Goal: Obtain resource: Download file/media

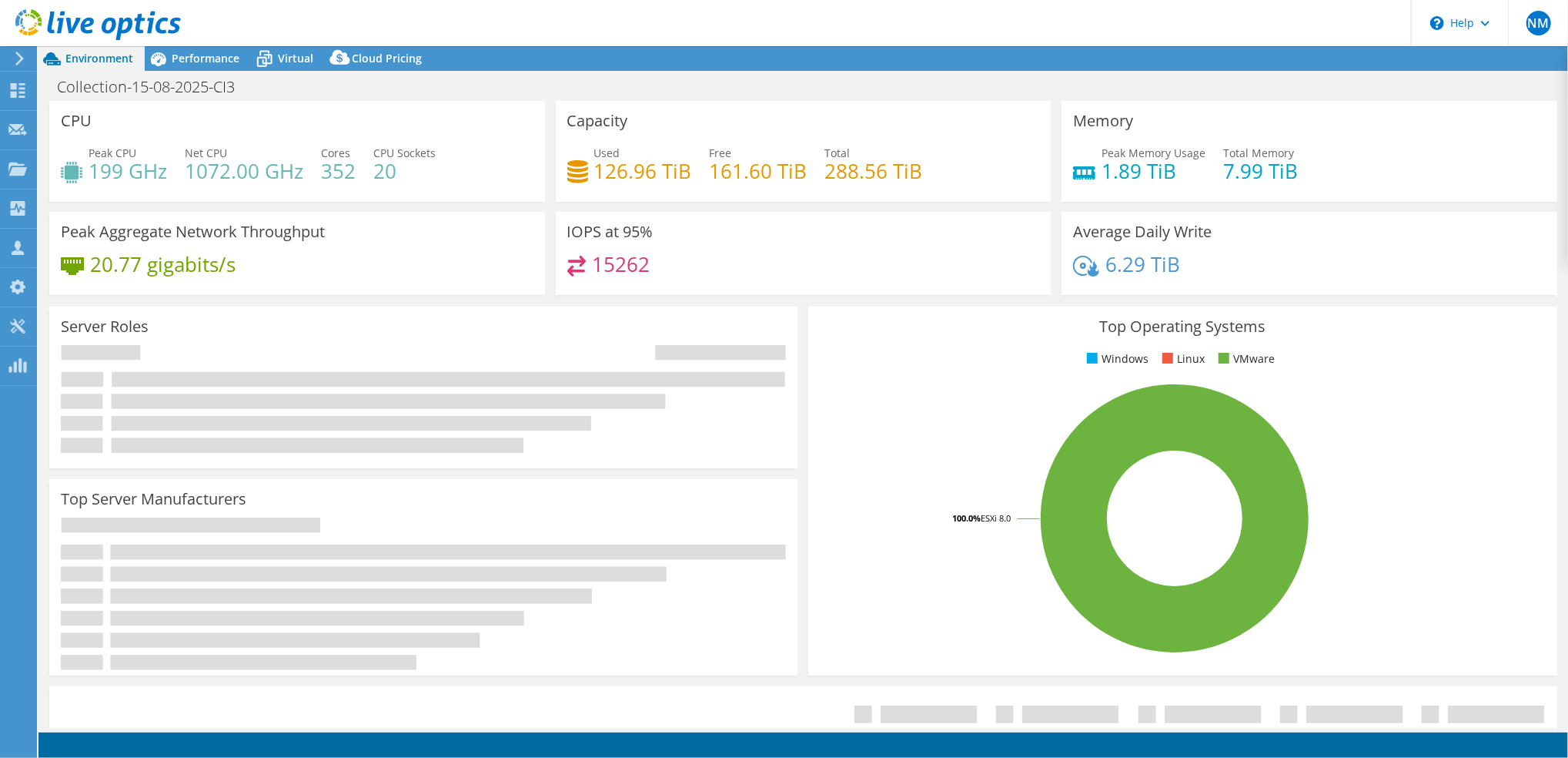
select select "USD"
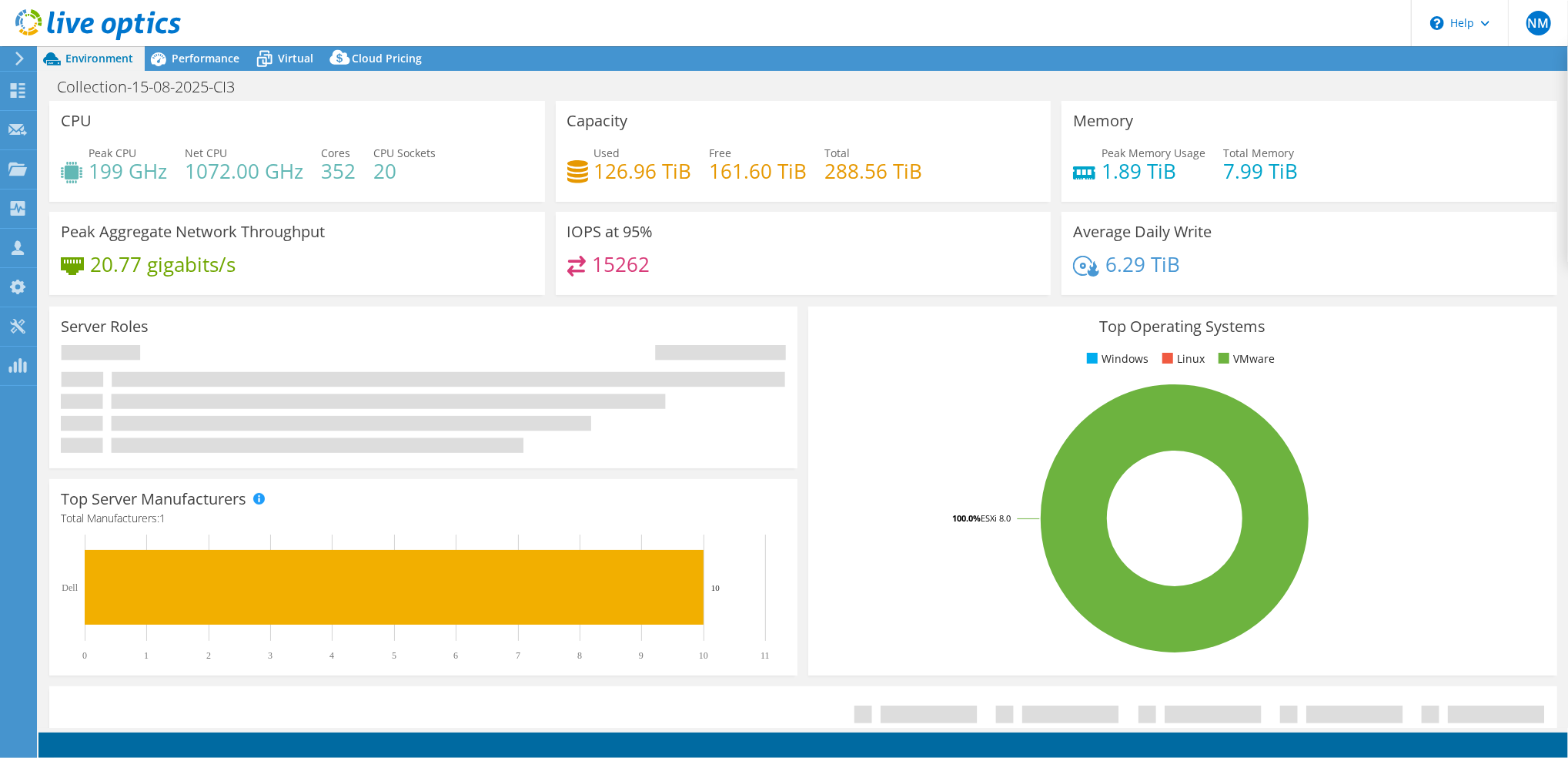
select select "EULondon"
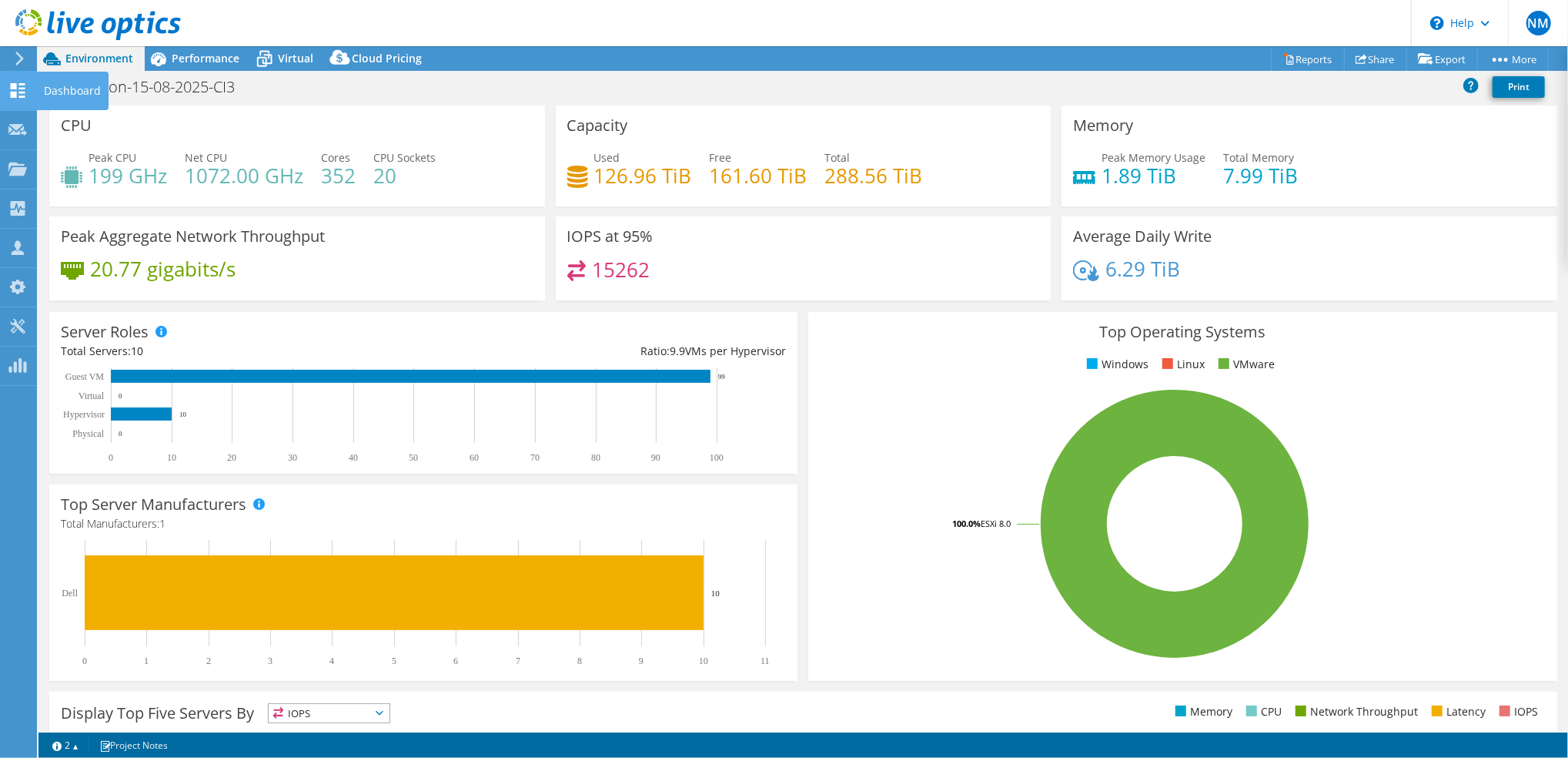
click at [19, 92] on use at bounding box center [18, 91] width 15 height 15
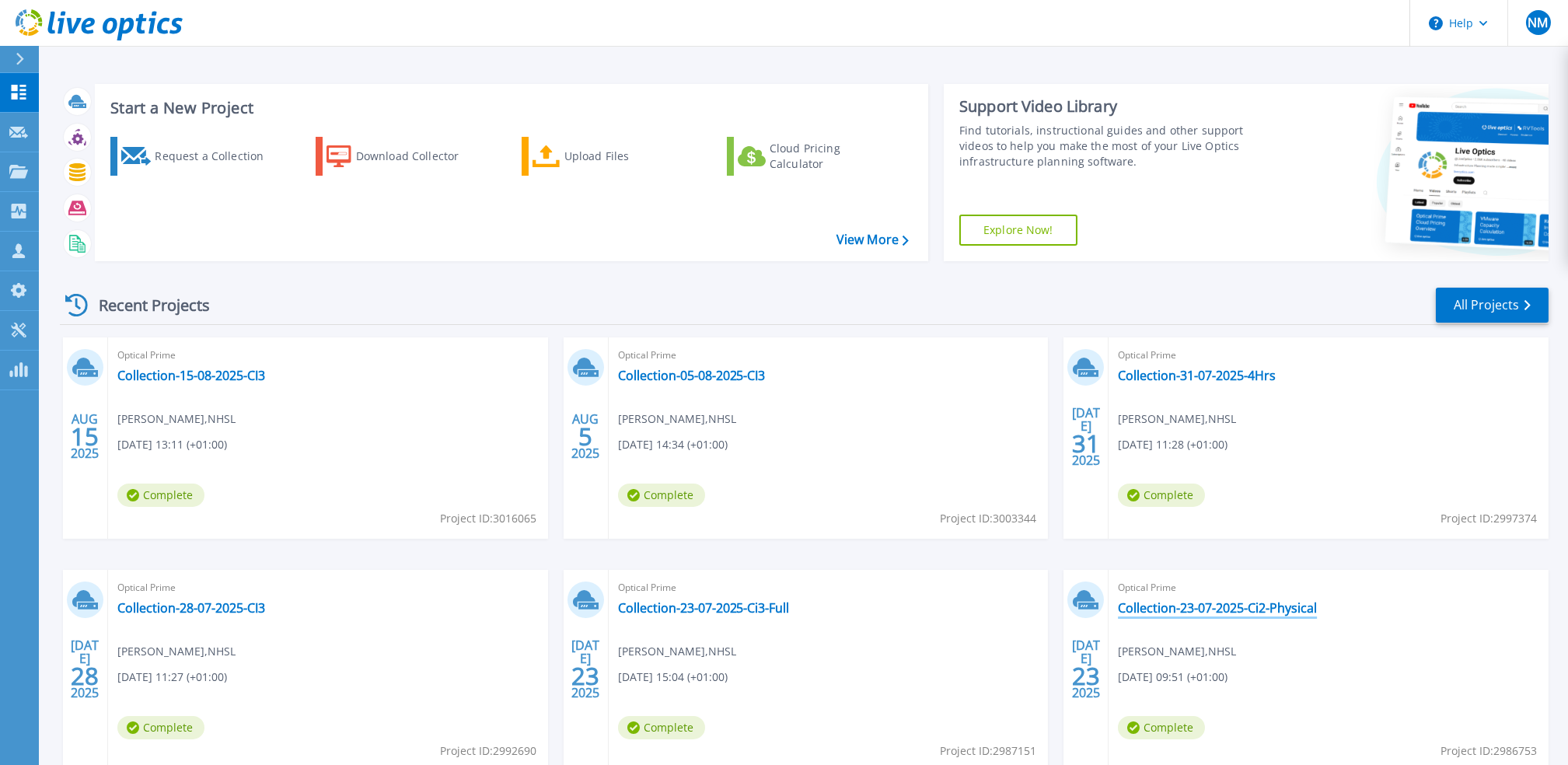
click at [1179, 609] on link "Collection-23-07-2025-Ci2-Physical" at bounding box center [1217, 608] width 199 height 16
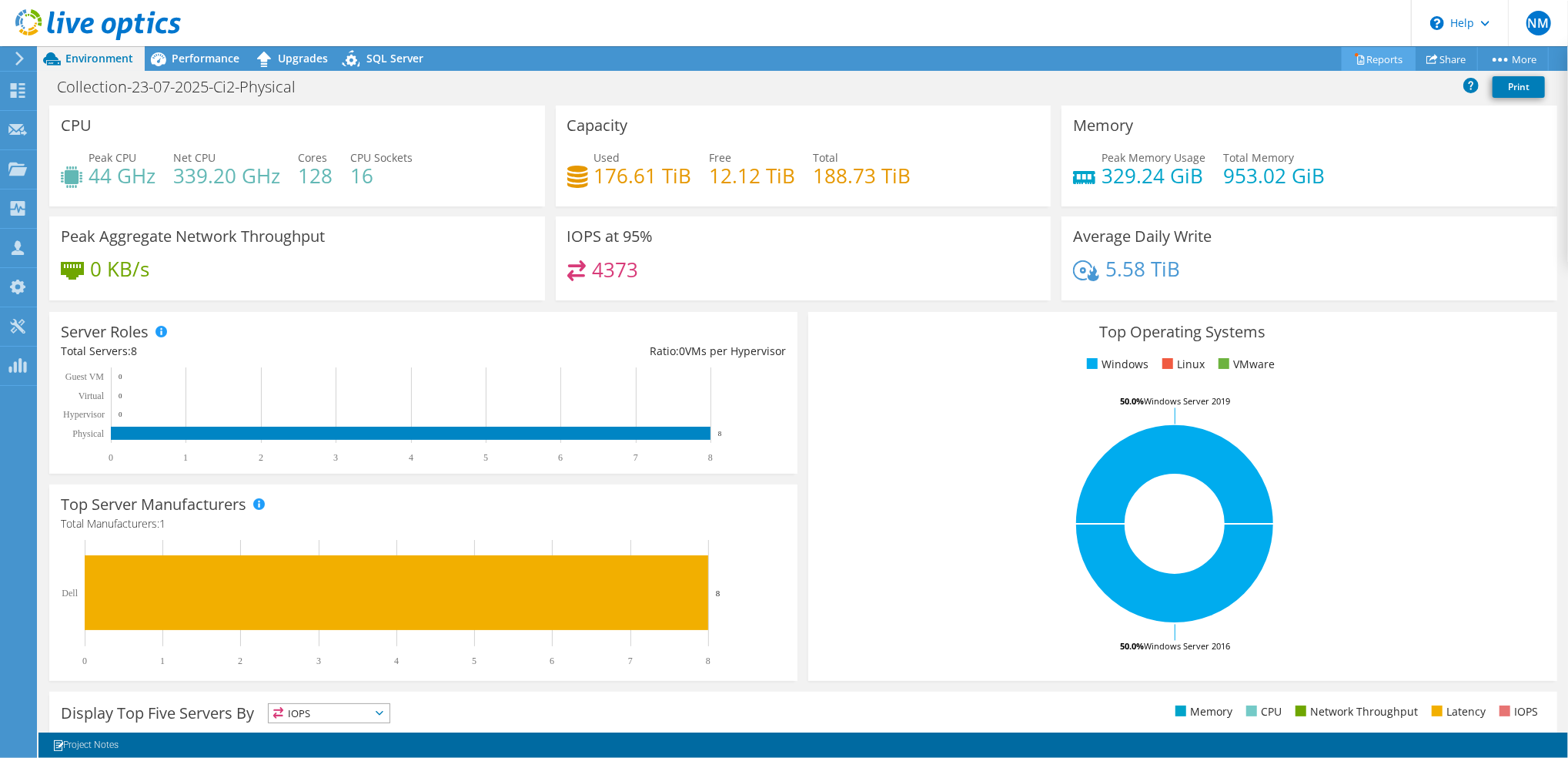
click at [1386, 56] on link "Reports" at bounding box center [1379, 59] width 74 height 24
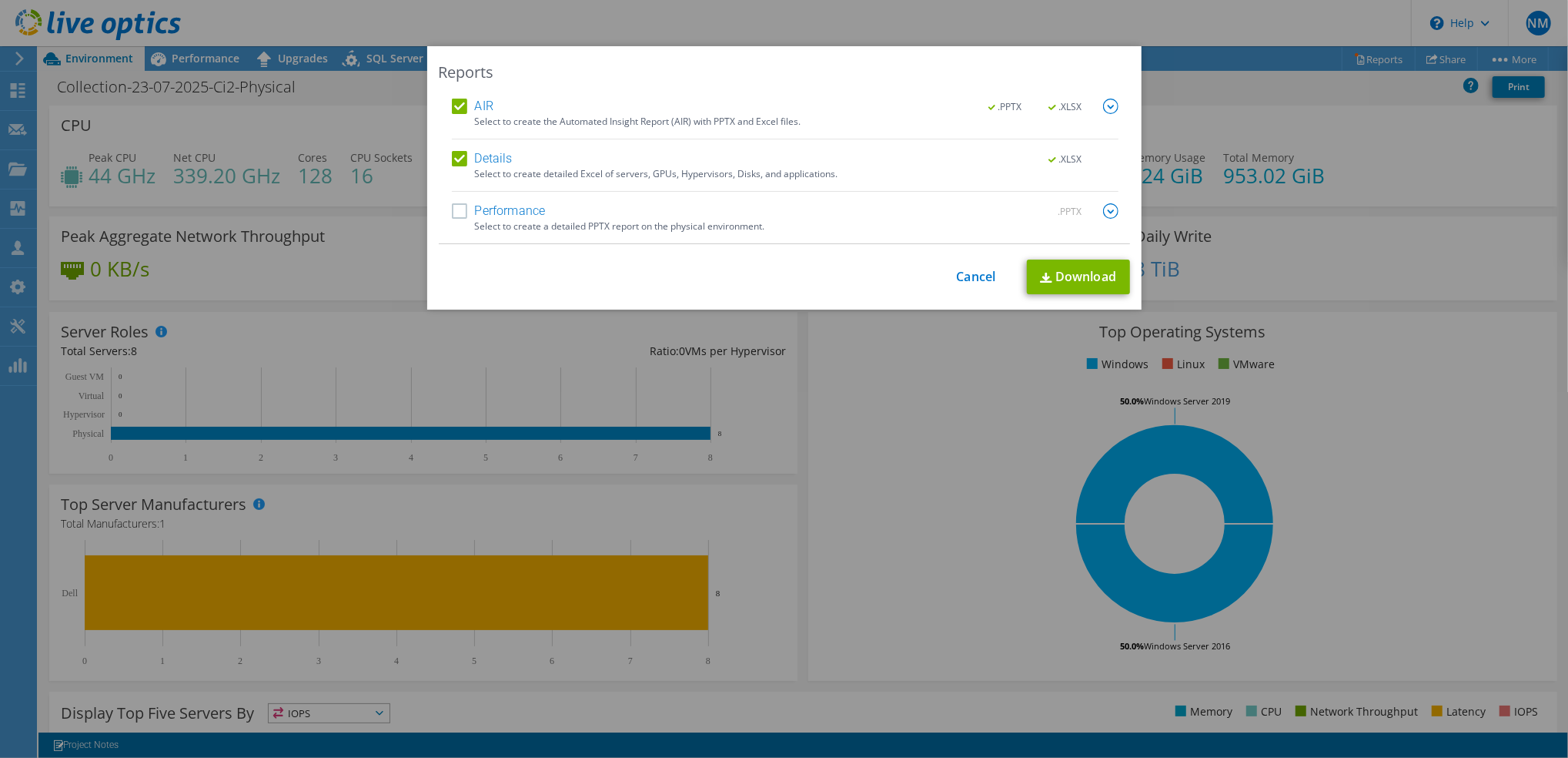
click at [452, 209] on label "Performance" at bounding box center [499, 210] width 94 height 15
click at [0, 0] on input "Performance" at bounding box center [0, 0] width 0 height 0
click at [1103, 212] on img at bounding box center [1110, 210] width 15 height 15
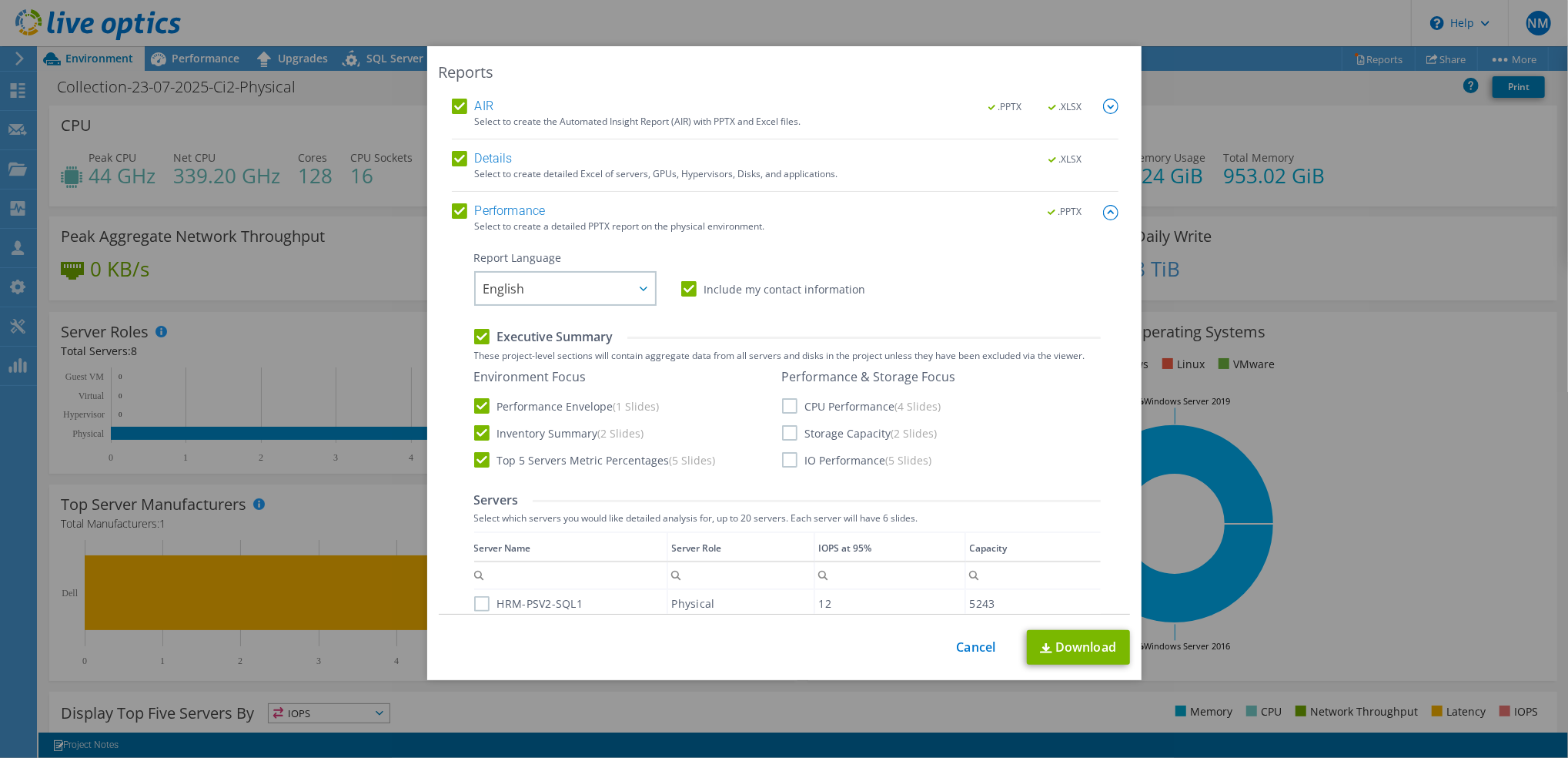
click at [784, 403] on label "CPU Performance (4 Slides)" at bounding box center [862, 405] width 160 height 15
click at [0, 0] on input "CPU Performance (4 Slides)" at bounding box center [0, 0] width 0 height 0
click at [784, 427] on label "Storage Capacity (2 Slides)" at bounding box center [860, 432] width 156 height 15
click at [0, 0] on input "Storage Capacity (2 Slides)" at bounding box center [0, 0] width 0 height 0
click at [782, 457] on label "IO Performance (5 Slides)" at bounding box center [857, 460] width 150 height 15
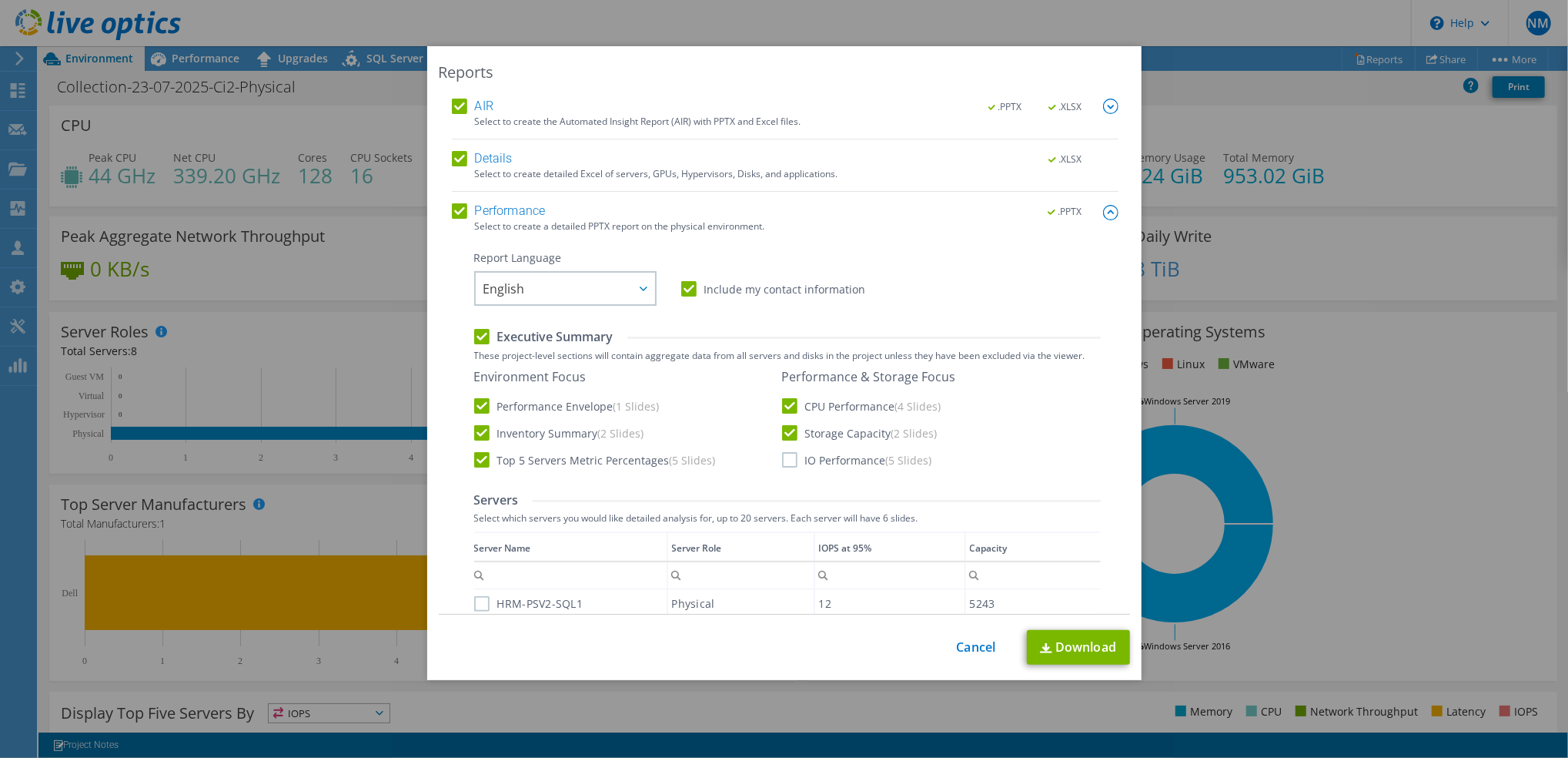
click at [0, 0] on input "IO Performance (5 Slides)" at bounding box center [0, 0] width 0 height 0
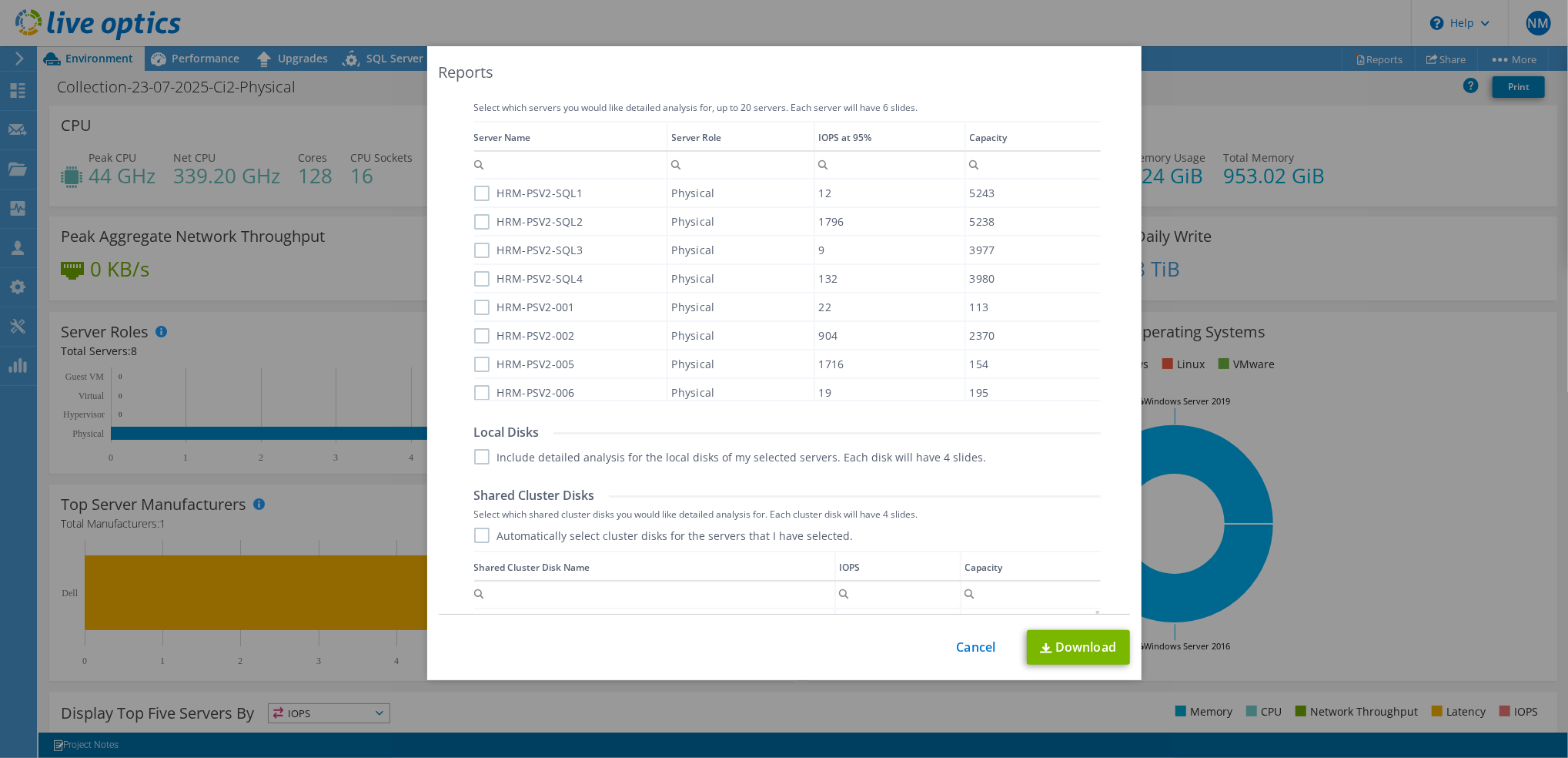
scroll to position [308, 0]
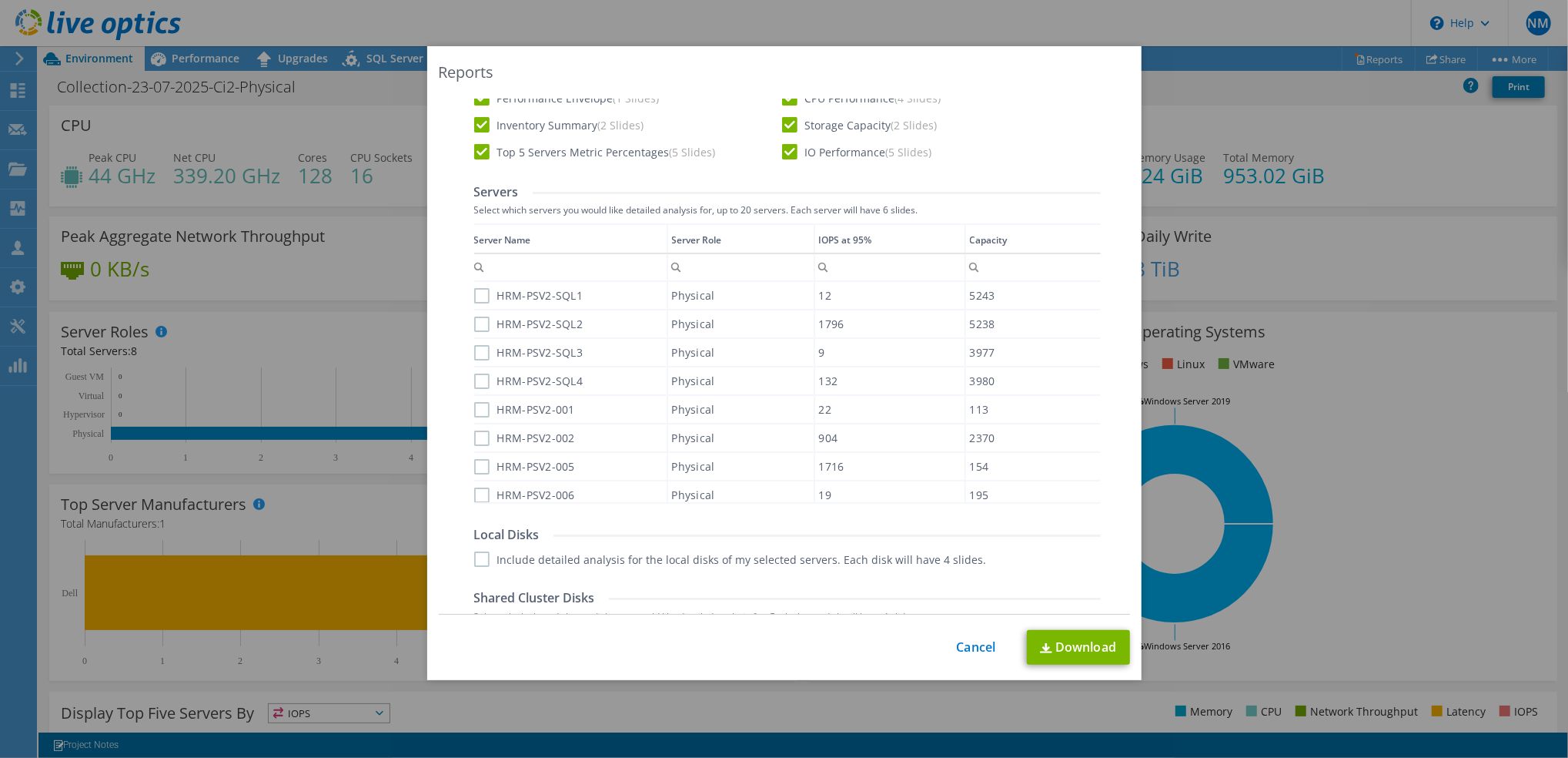
click at [474, 291] on label "HRM-PSV2-SQL1" at bounding box center [528, 296] width 110 height 15
click at [0, 0] on input "HRM-PSV2-SQL1" at bounding box center [0, 0] width 0 height 0
click at [474, 321] on label "HRM-PSV2-SQL2" at bounding box center [528, 324] width 110 height 15
click at [0, 0] on input "HRM-PSV2-SQL2" at bounding box center [0, 0] width 0 height 0
click at [474, 340] on div "HRM-PSV2-SQL3" at bounding box center [570, 353] width 192 height 27
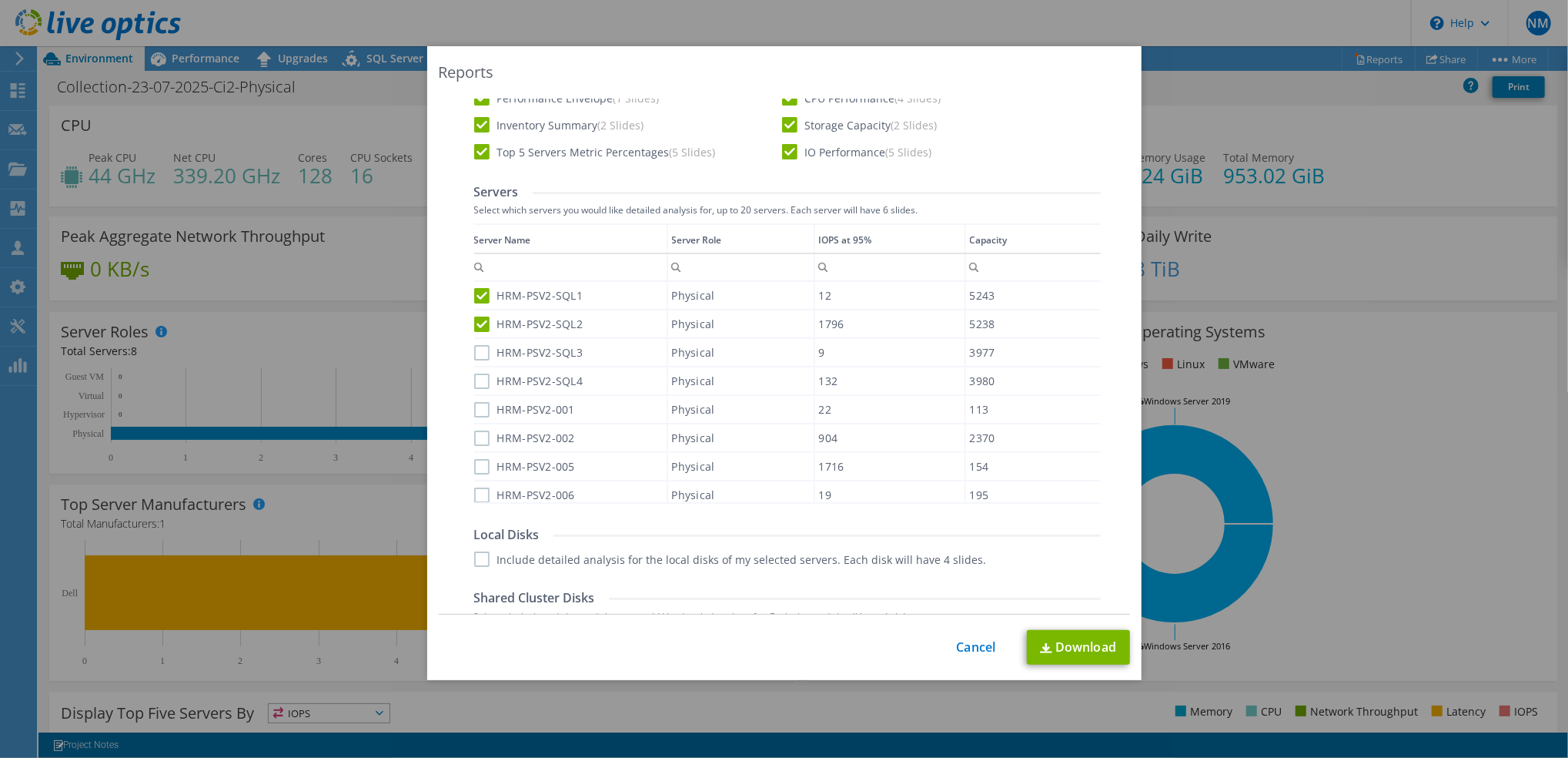
click at [474, 368] on div "HRM-PSV2-SQL4" at bounding box center [570, 381] width 192 height 27
click at [474, 354] on label "HRM-PSV2-SQL3" at bounding box center [528, 352] width 110 height 15
click at [0, 0] on input "HRM-PSV2-SQL3" at bounding box center [0, 0] width 0 height 0
click at [474, 380] on label "HRM-PSV2-SQL4" at bounding box center [528, 381] width 110 height 15
click at [0, 0] on input "HRM-PSV2-SQL4" at bounding box center [0, 0] width 0 height 0
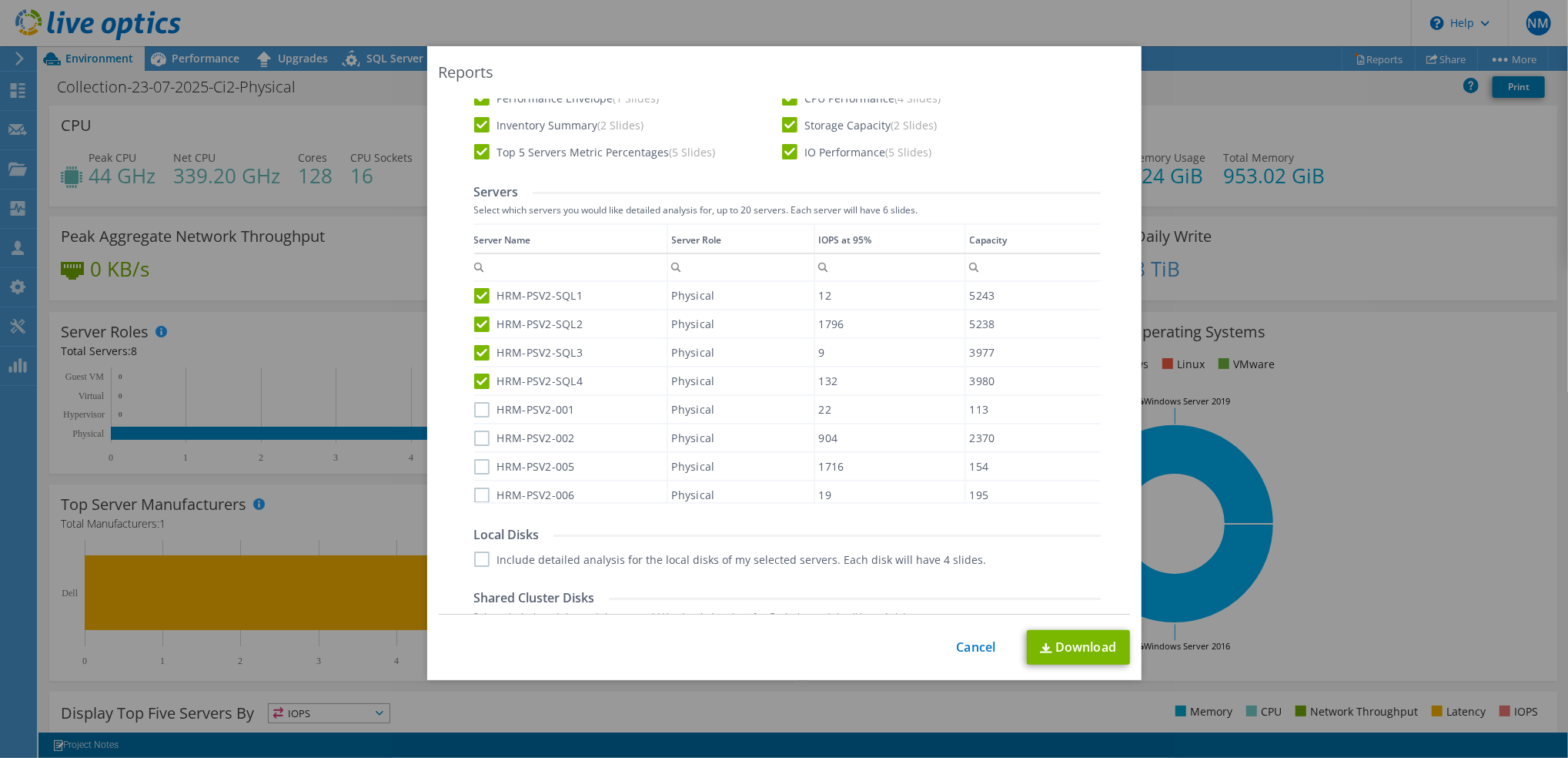
click at [474, 401] on div "Data grid" at bounding box center [475, 357] width 3 height 269
click at [474, 405] on label "HRM-PSV2-001" at bounding box center [524, 409] width 101 height 15
click at [0, 0] on input "HRM-PSV2-001" at bounding box center [0, 0] width 0 height 0
click at [476, 431] on label "HRM-PSV2-002" at bounding box center [524, 438] width 101 height 15
click at [0, 0] on input "HRM-PSV2-002" at bounding box center [0, 0] width 0 height 0
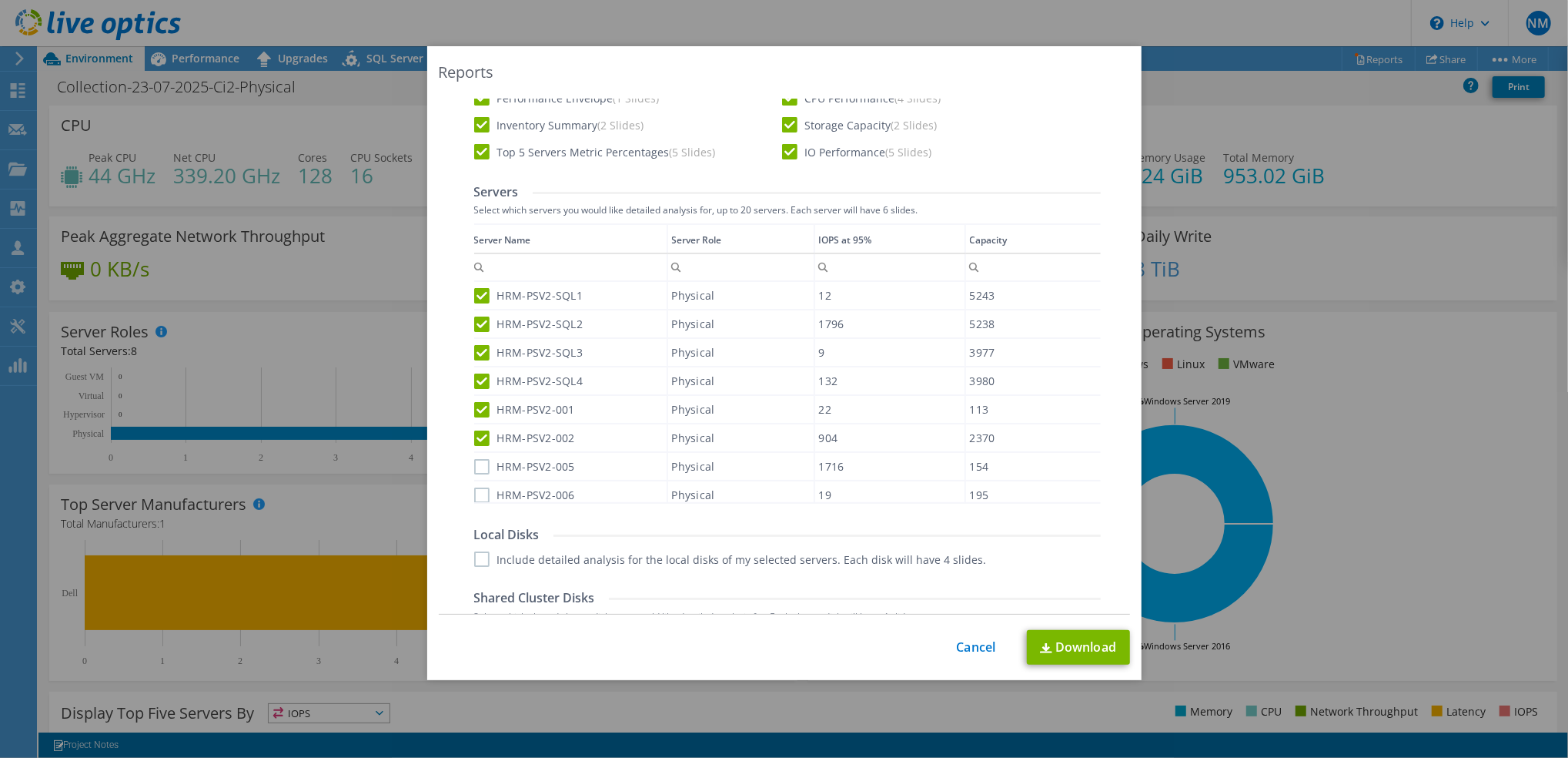
click at [476, 459] on label "HRM-PSV2-005" at bounding box center [524, 466] width 101 height 15
click at [0, 0] on input "HRM-PSV2-005" at bounding box center [0, 0] width 0 height 0
click at [479, 492] on label "HRM-PSV2-006" at bounding box center [524, 495] width 101 height 15
click at [0, 0] on input "HRM-PSV2-006" at bounding box center [0, 0] width 0 height 0
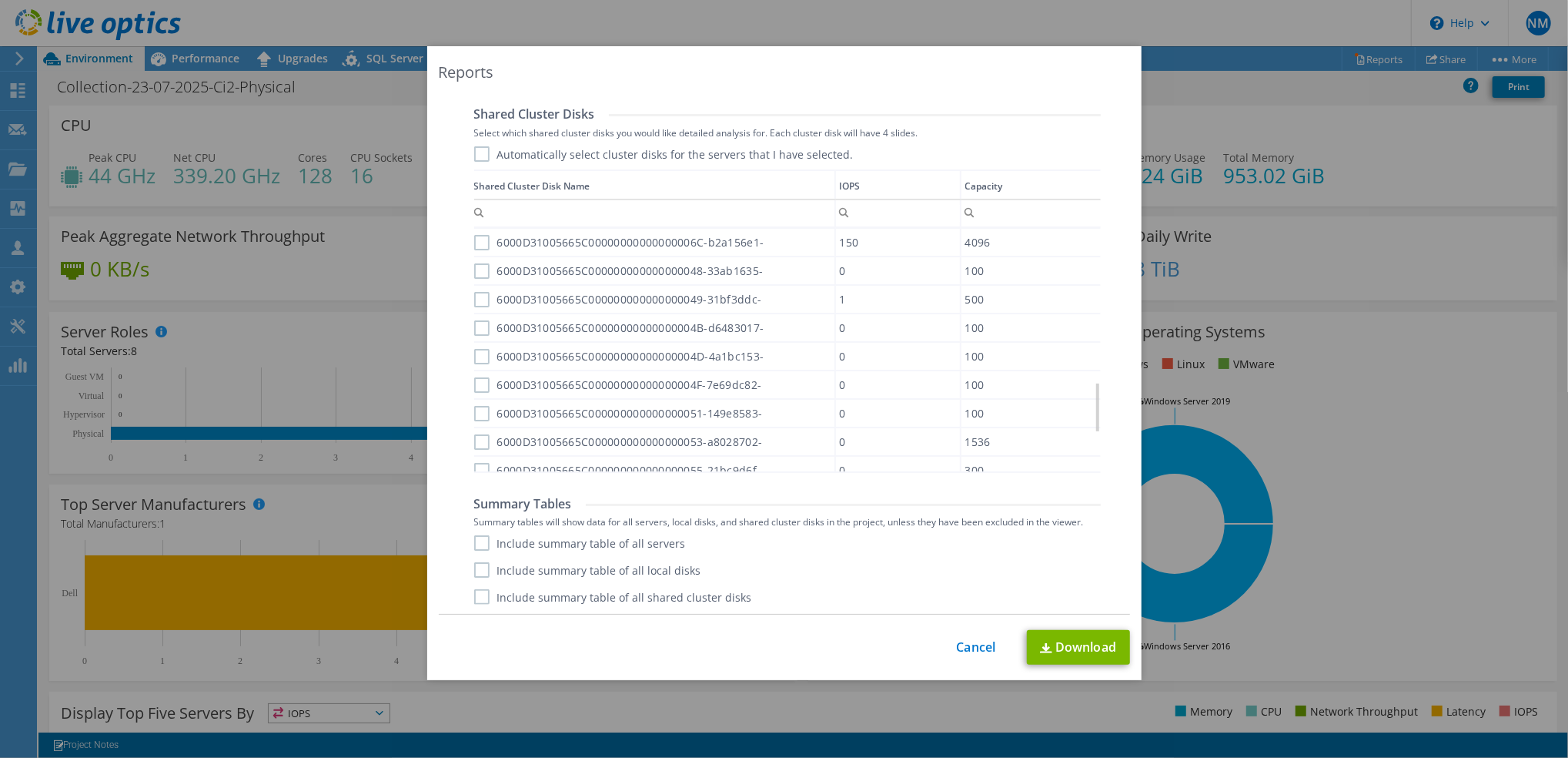
scroll to position [739, 0]
click at [490, 540] on label "Include summary table of all servers" at bounding box center [580, 542] width 212 height 15
click at [0, 0] on input "Include summary table of all servers" at bounding box center [0, 0] width 0 height 0
click at [1065, 646] on link "Download" at bounding box center [1079, 647] width 103 height 34
click at [975, 646] on link "Cancel" at bounding box center [976, 647] width 39 height 15
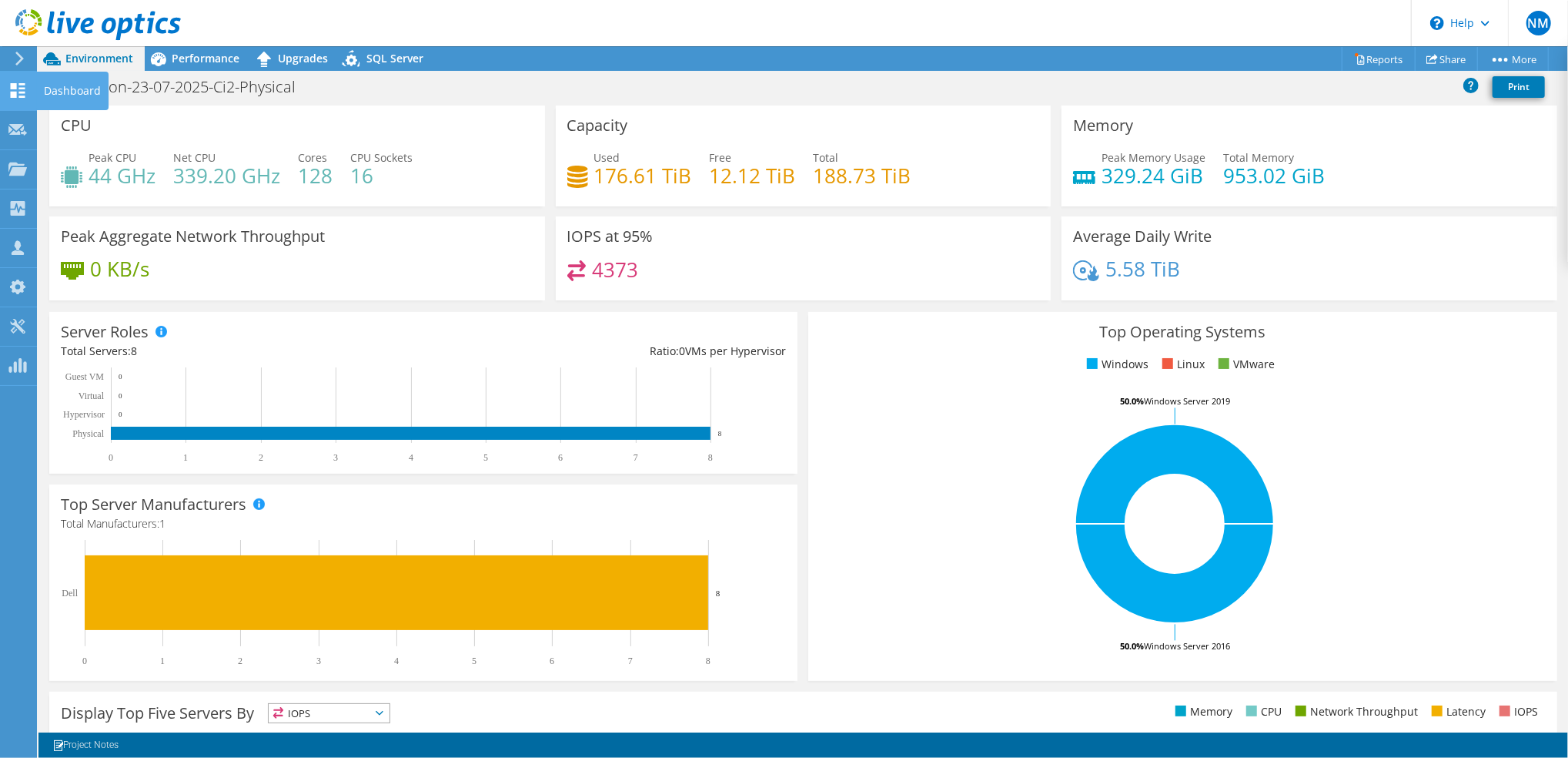
click at [51, 89] on div "Dashboard" at bounding box center [73, 91] width 73 height 38
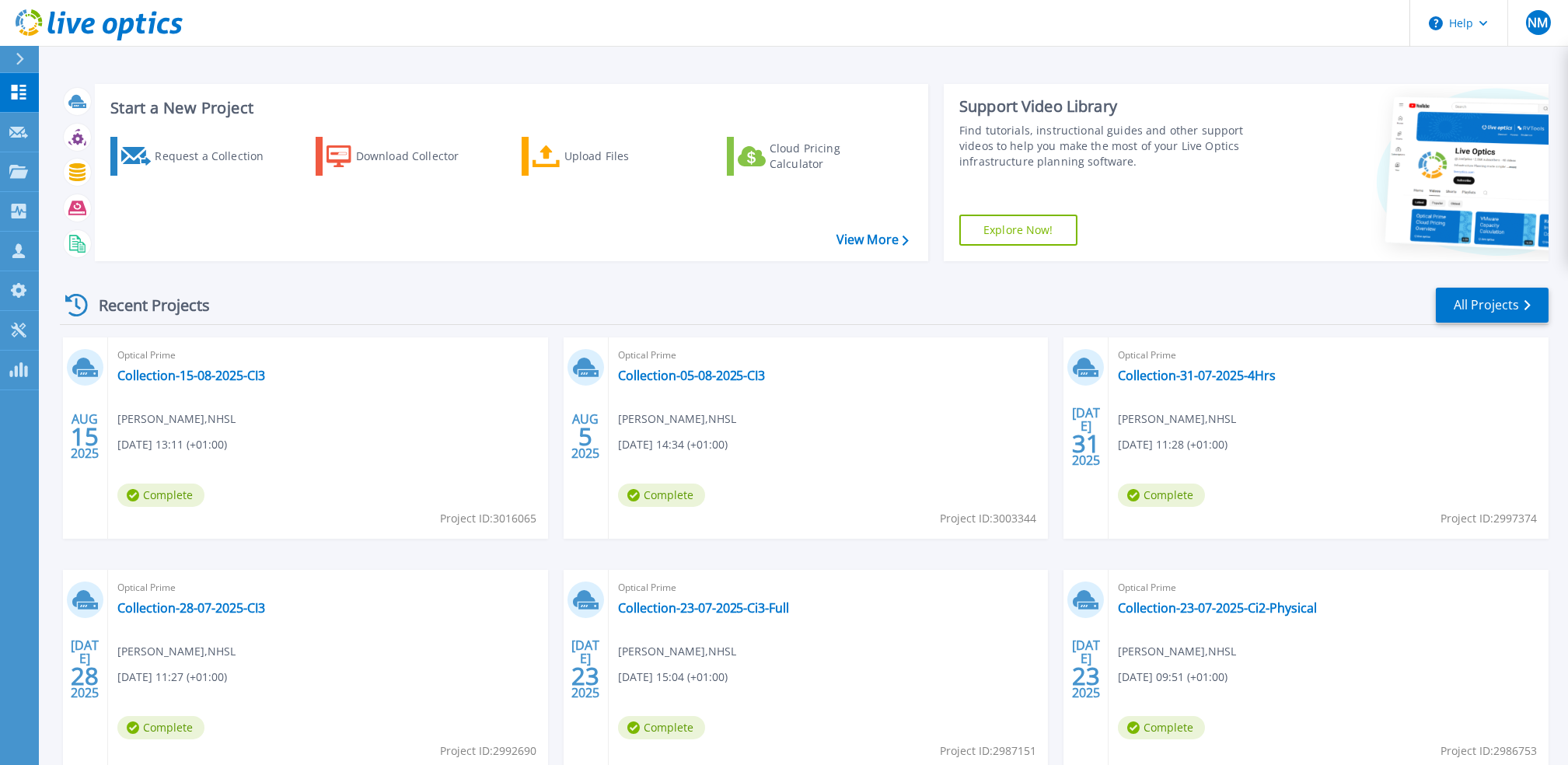
scroll to position [95, 0]
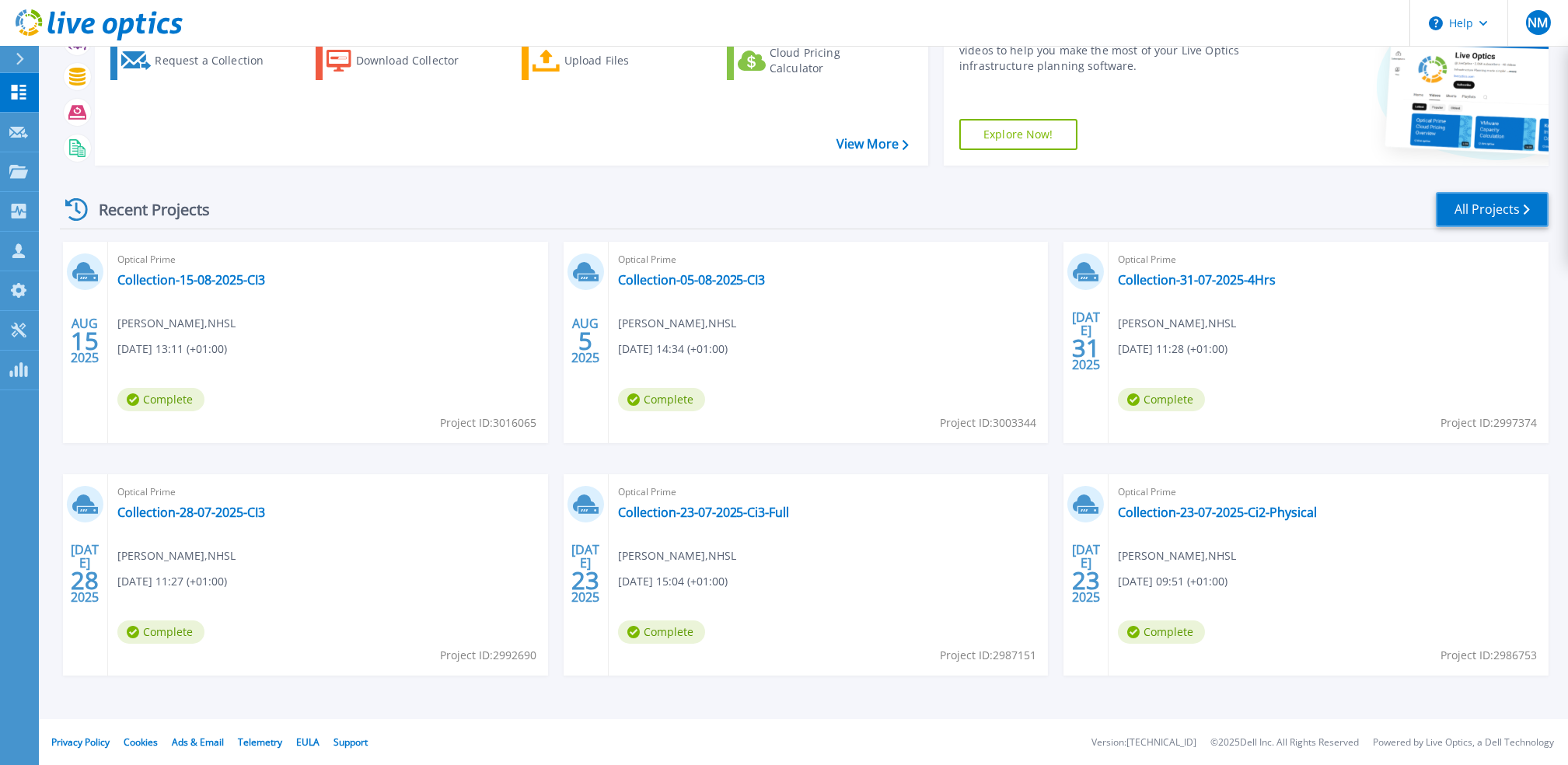
click at [1474, 199] on link "All Projects" at bounding box center [1492, 210] width 113 height 35
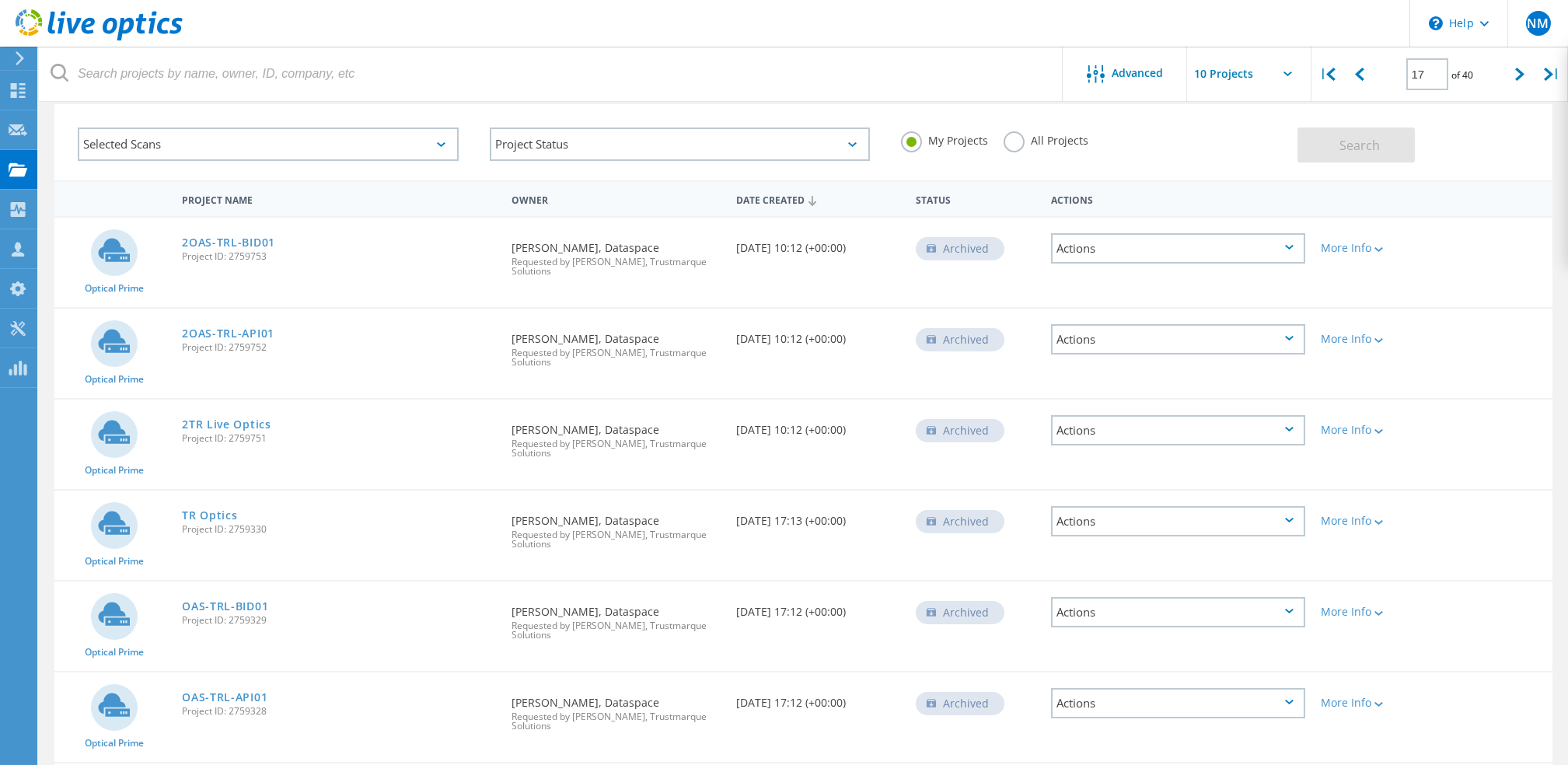
scroll to position [103, 0]
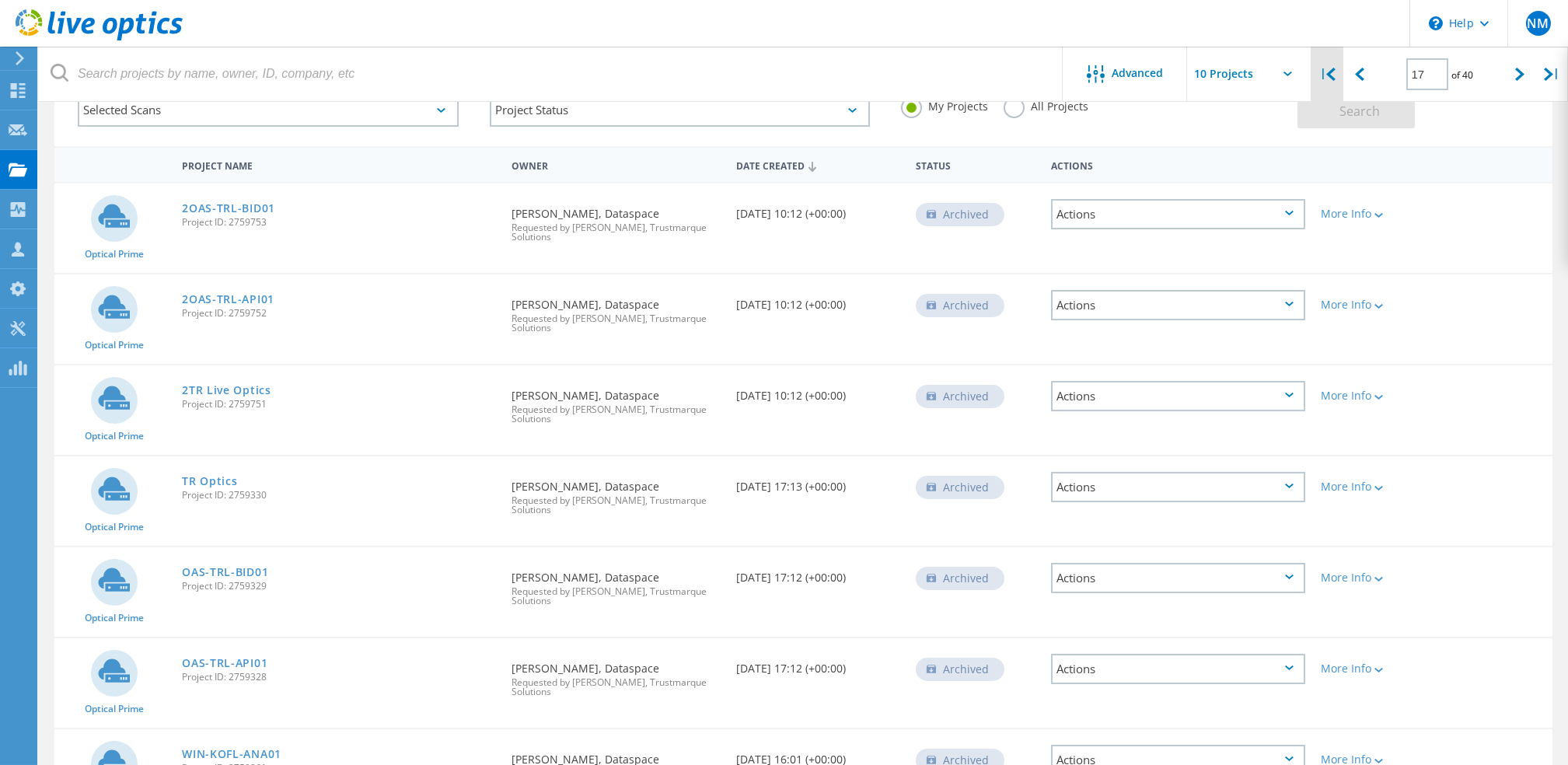
click at [1327, 70] on icon at bounding box center [1331, 74] width 9 height 13
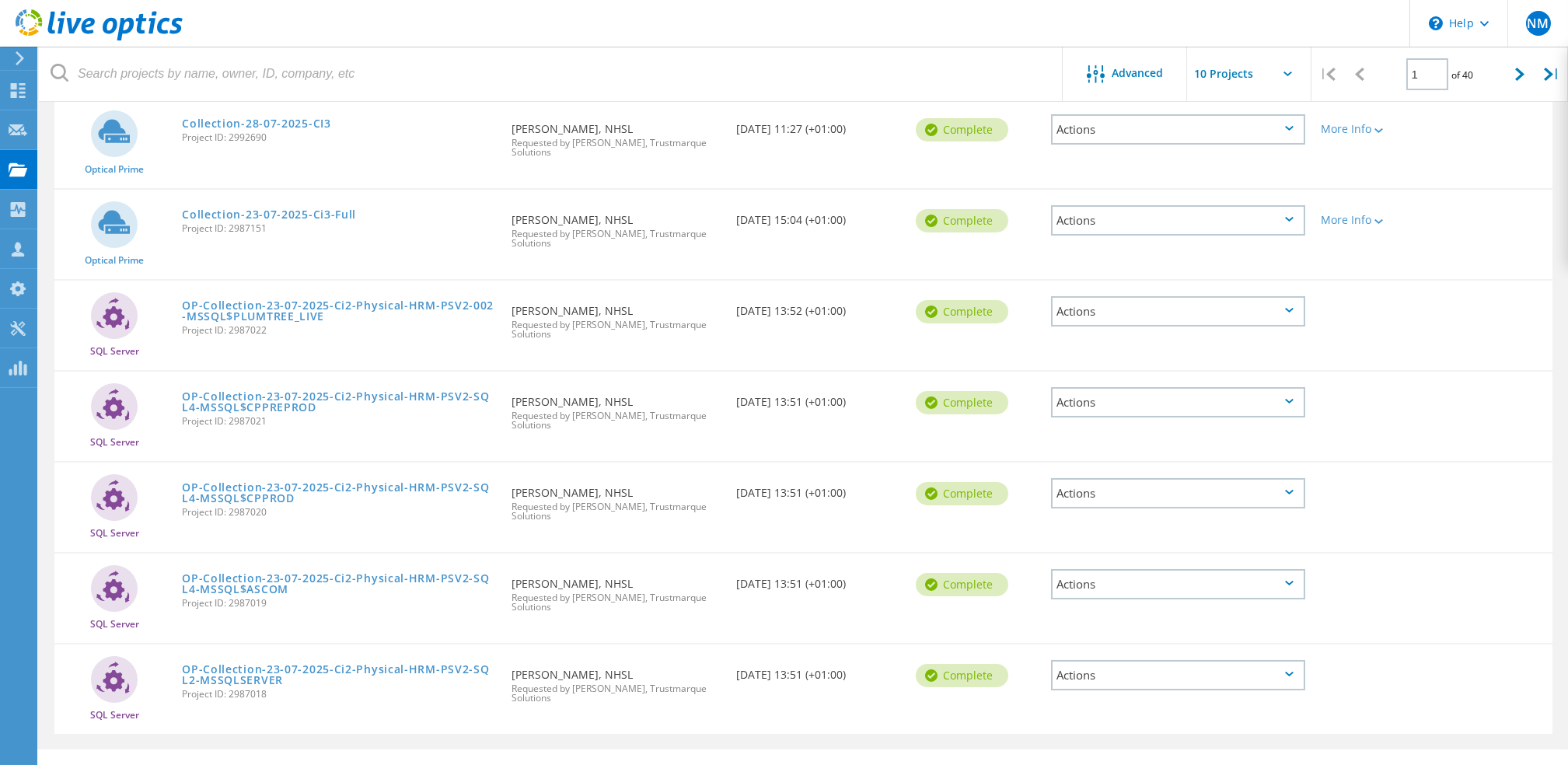
scroll to position [482, 0]
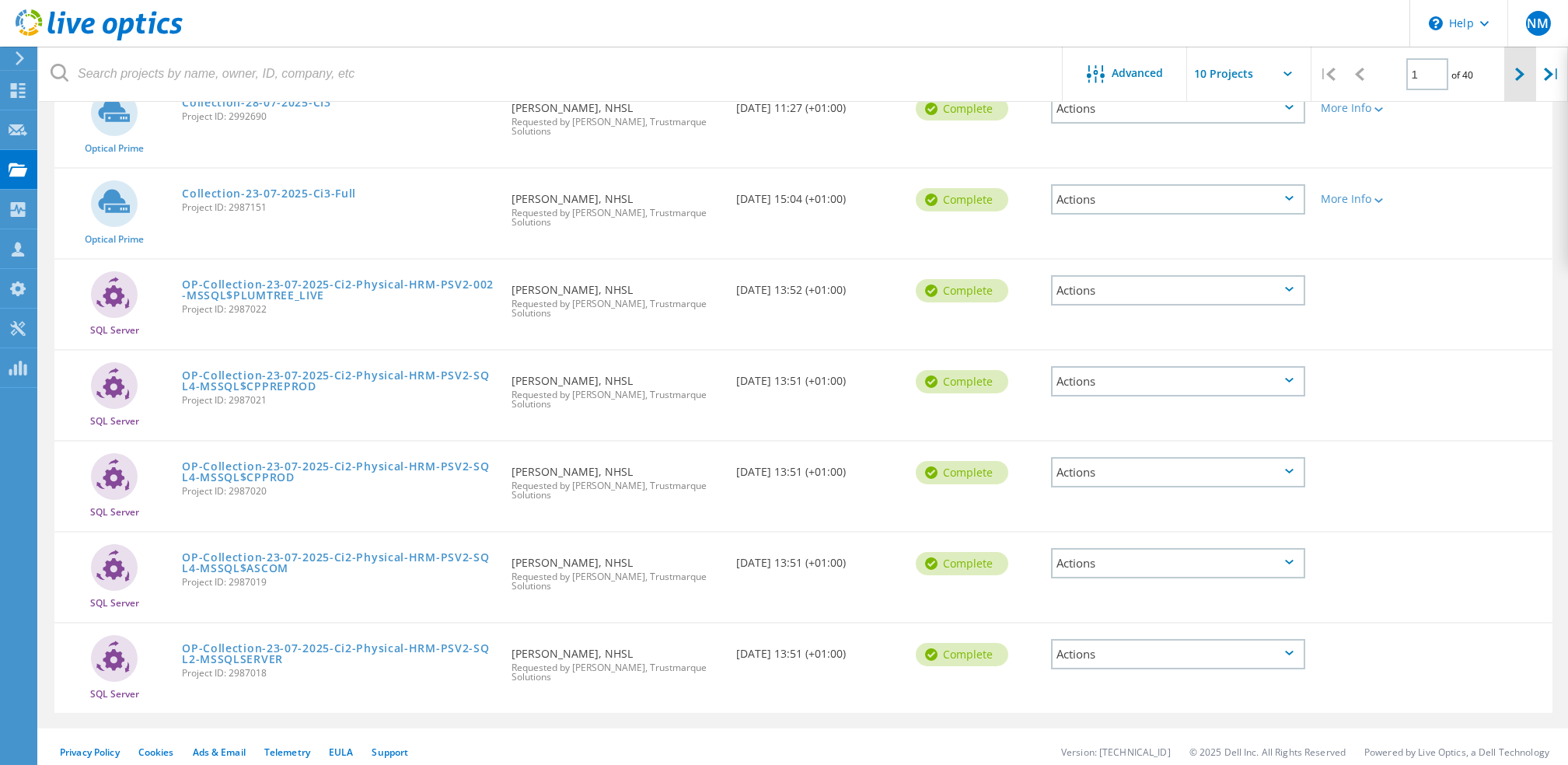
click at [1509, 75] on div at bounding box center [1519, 74] width 32 height 55
type input "2"
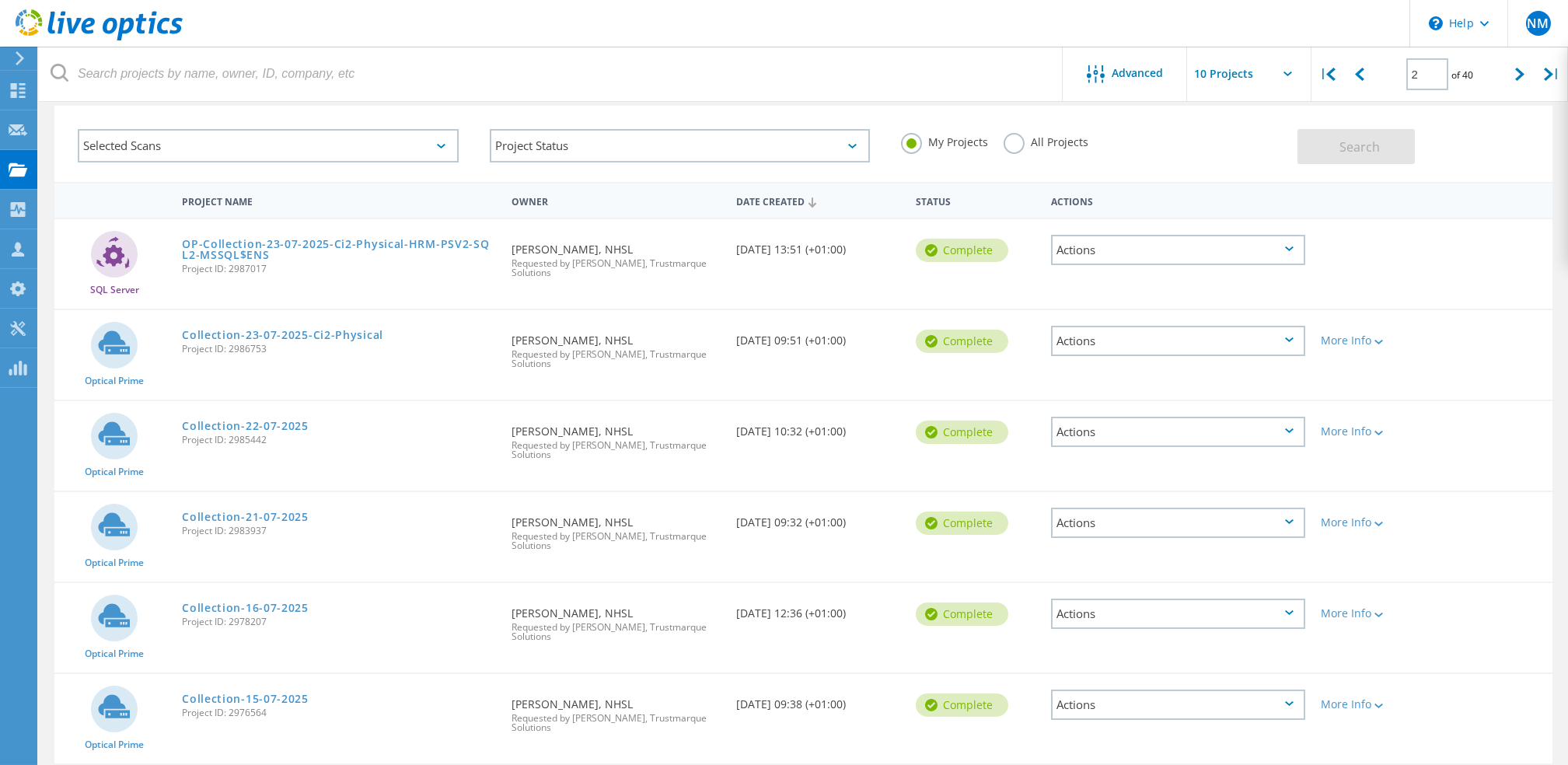
scroll to position [171, 0]
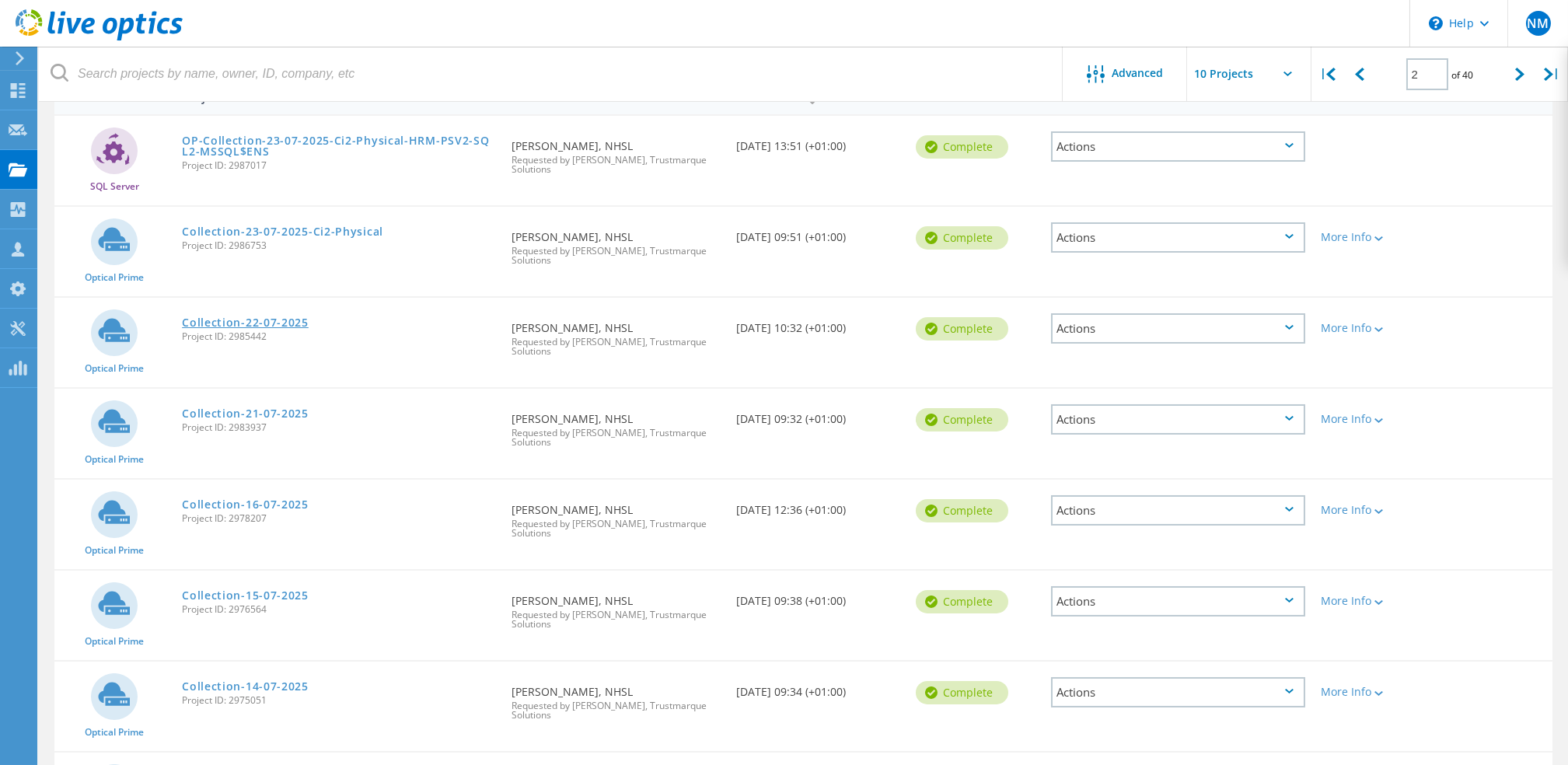
click at [288, 318] on link "Collection-22-07-2025" at bounding box center [245, 323] width 126 height 11
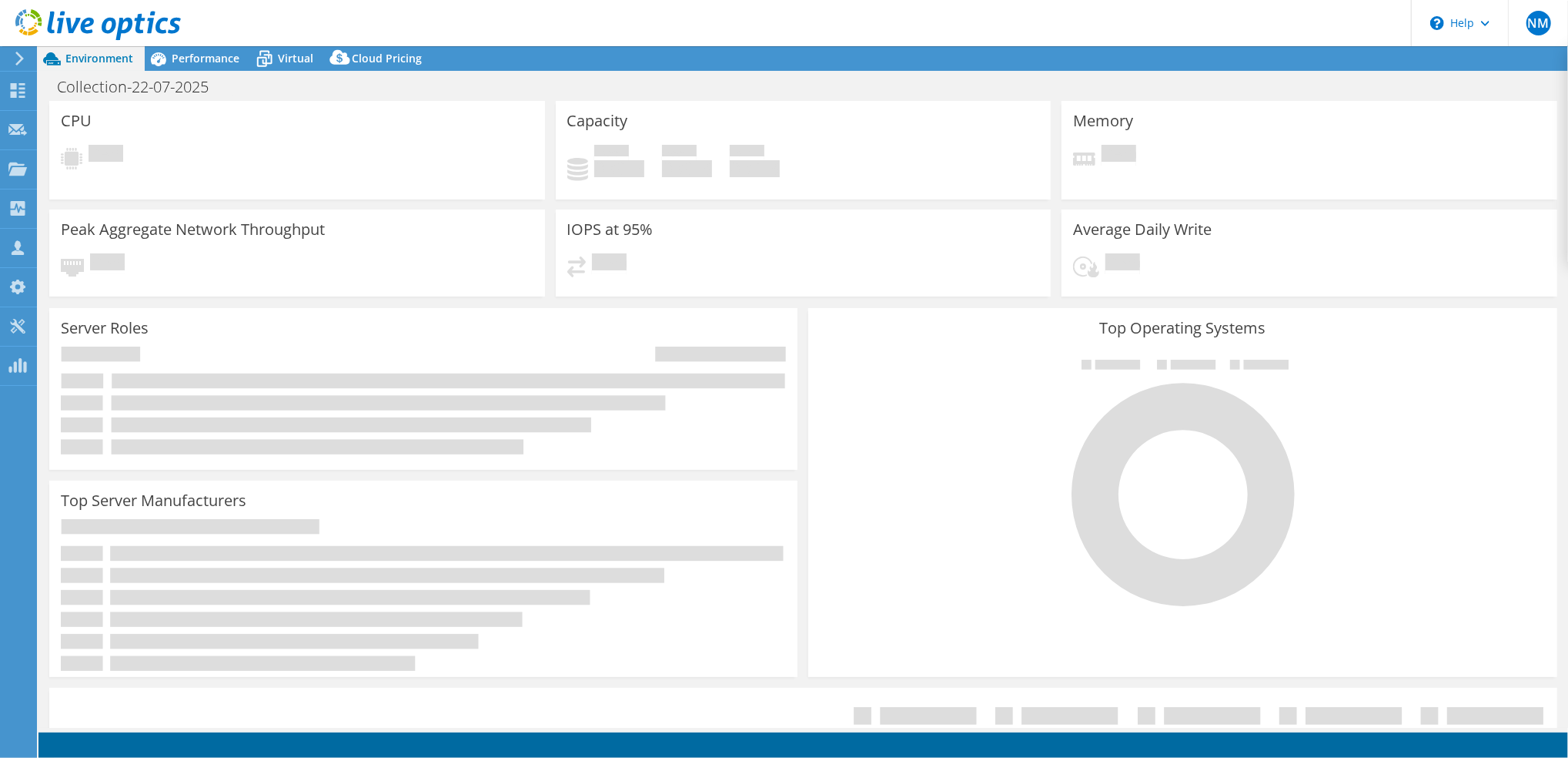
select select "EULondon"
select select "GBP"
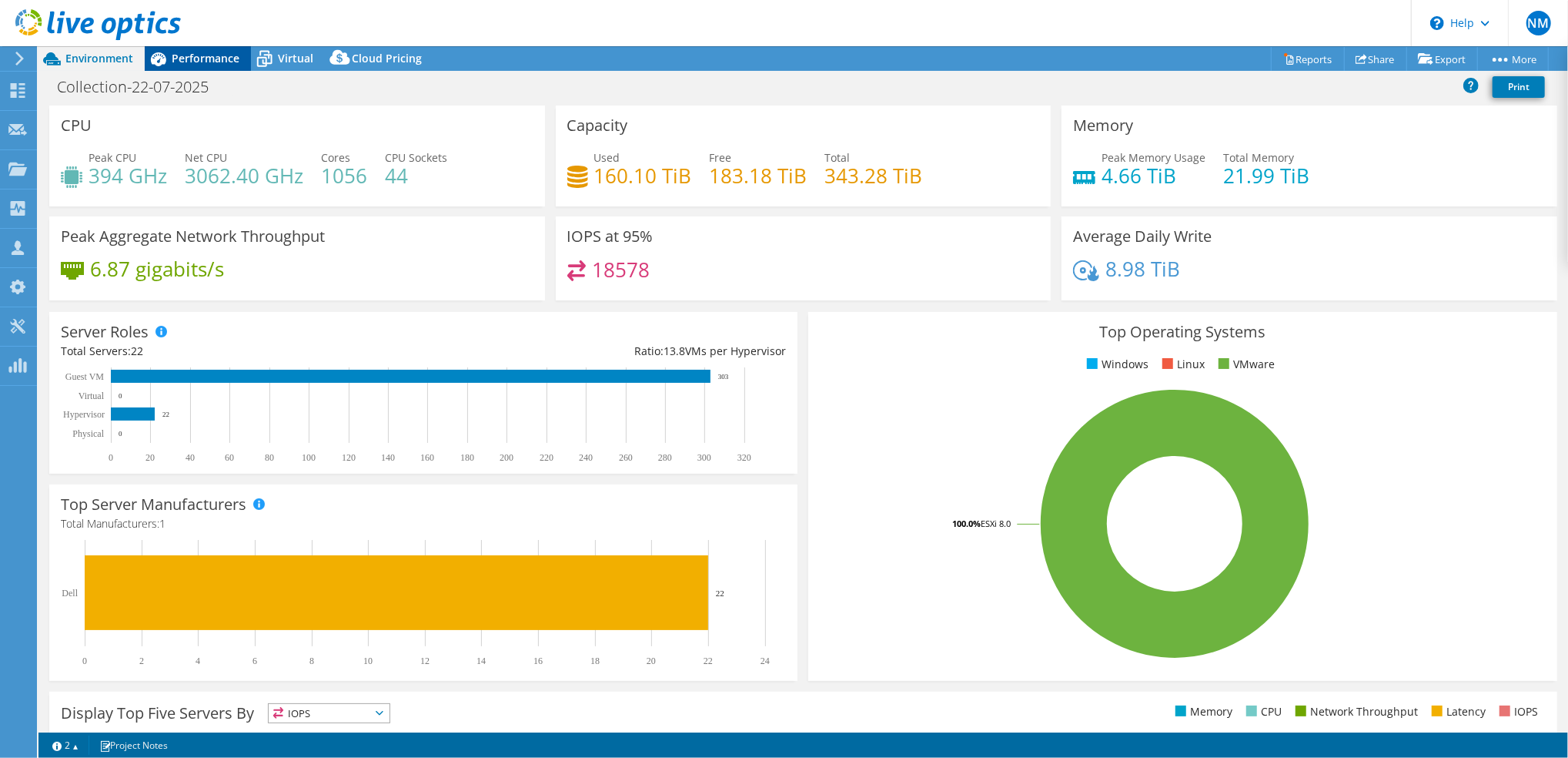
click at [212, 59] on span "Performance" at bounding box center [205, 58] width 68 height 15
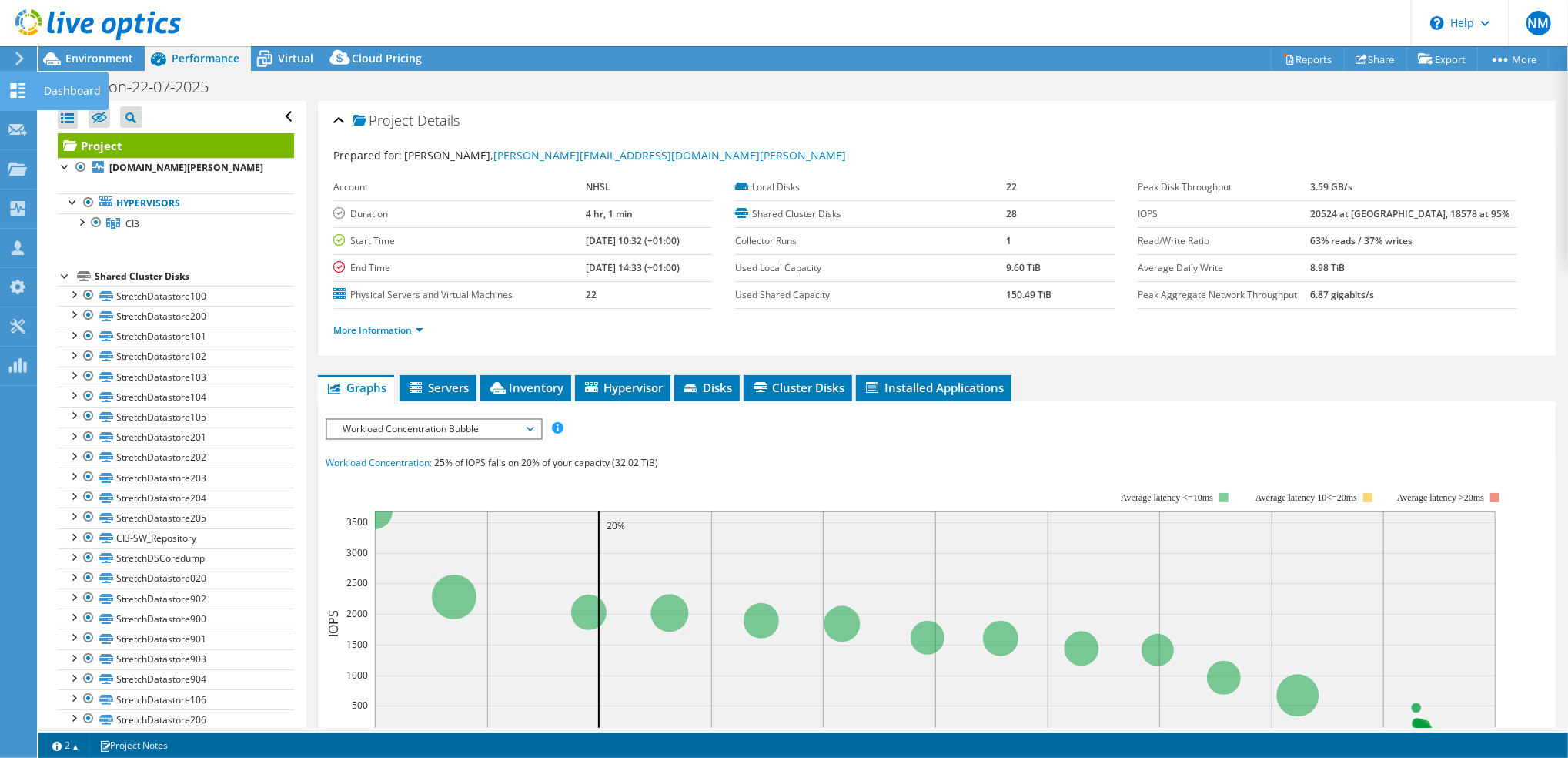
click at [14, 90] on icon at bounding box center [17, 91] width 18 height 15
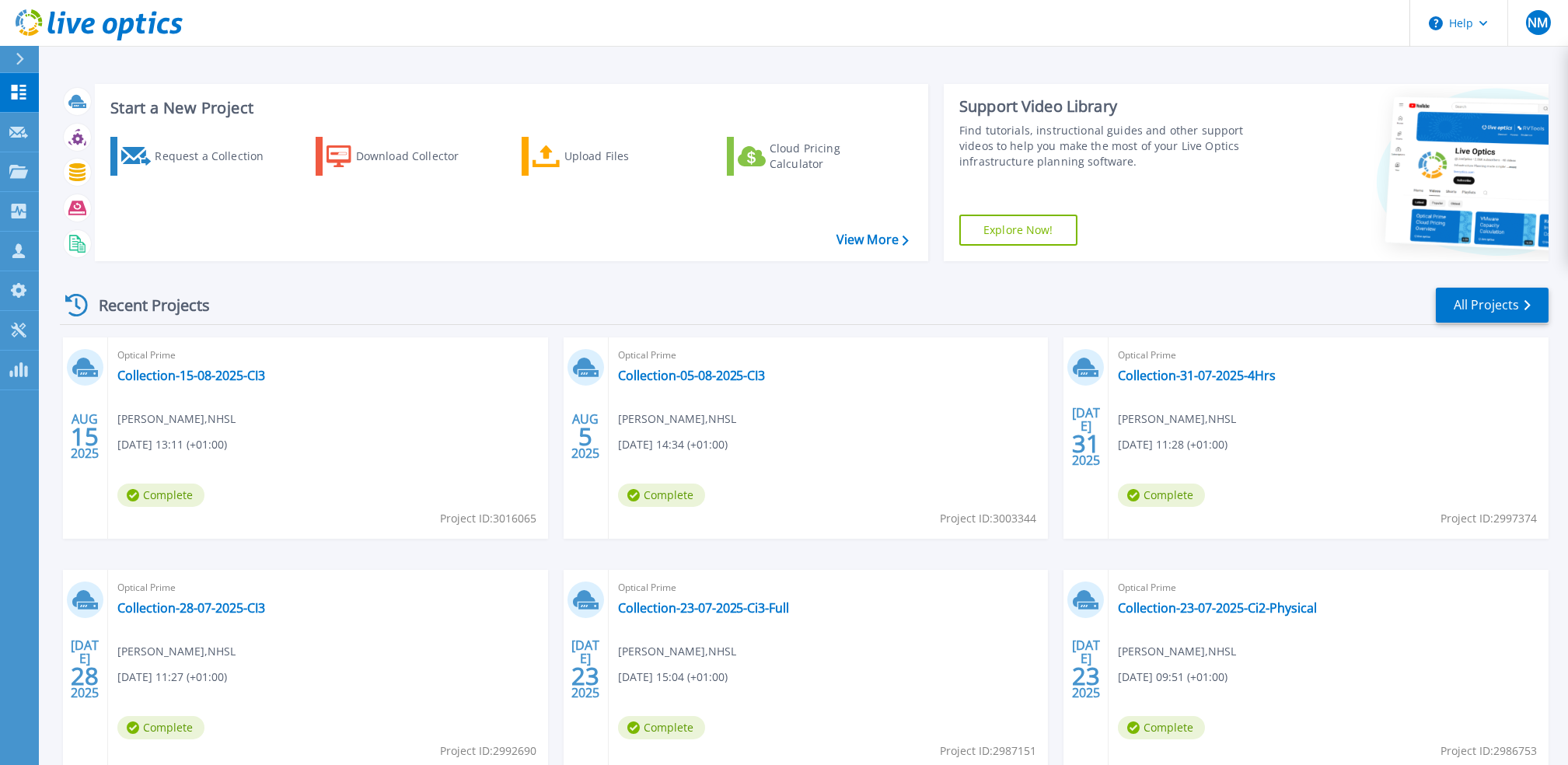
scroll to position [95, 0]
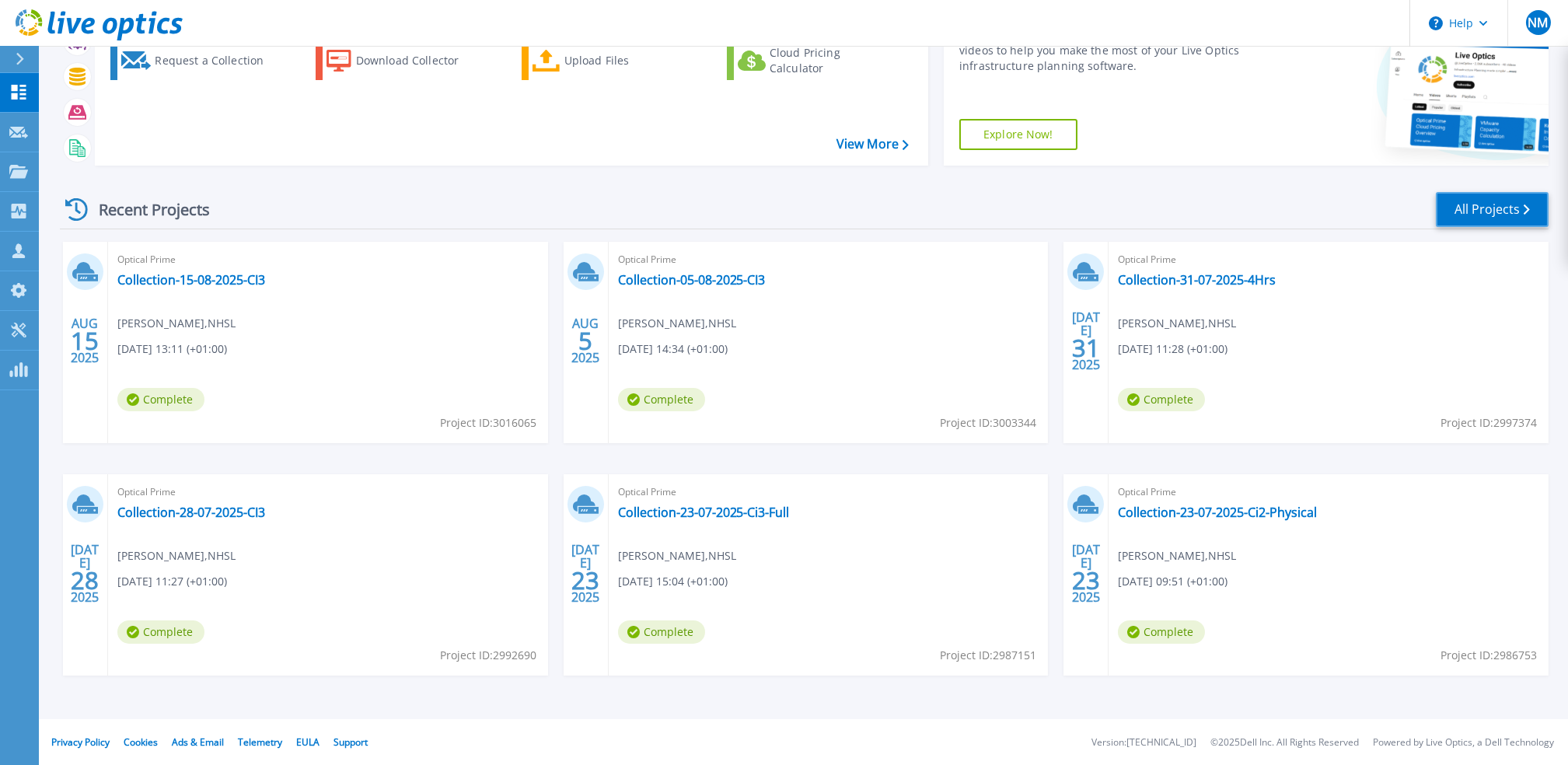
click at [1488, 206] on link "All Projects" at bounding box center [1492, 210] width 113 height 35
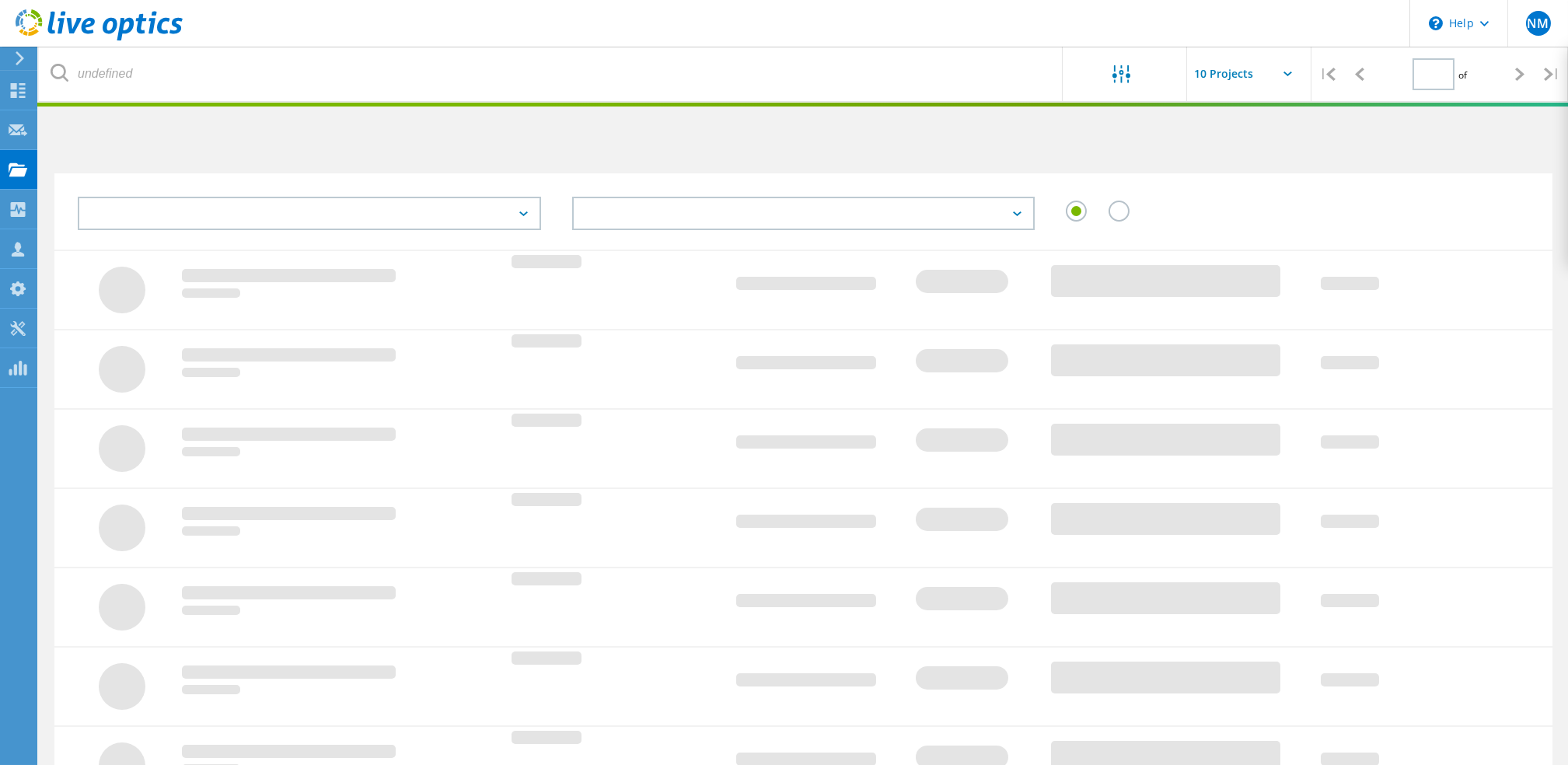
type input "2"
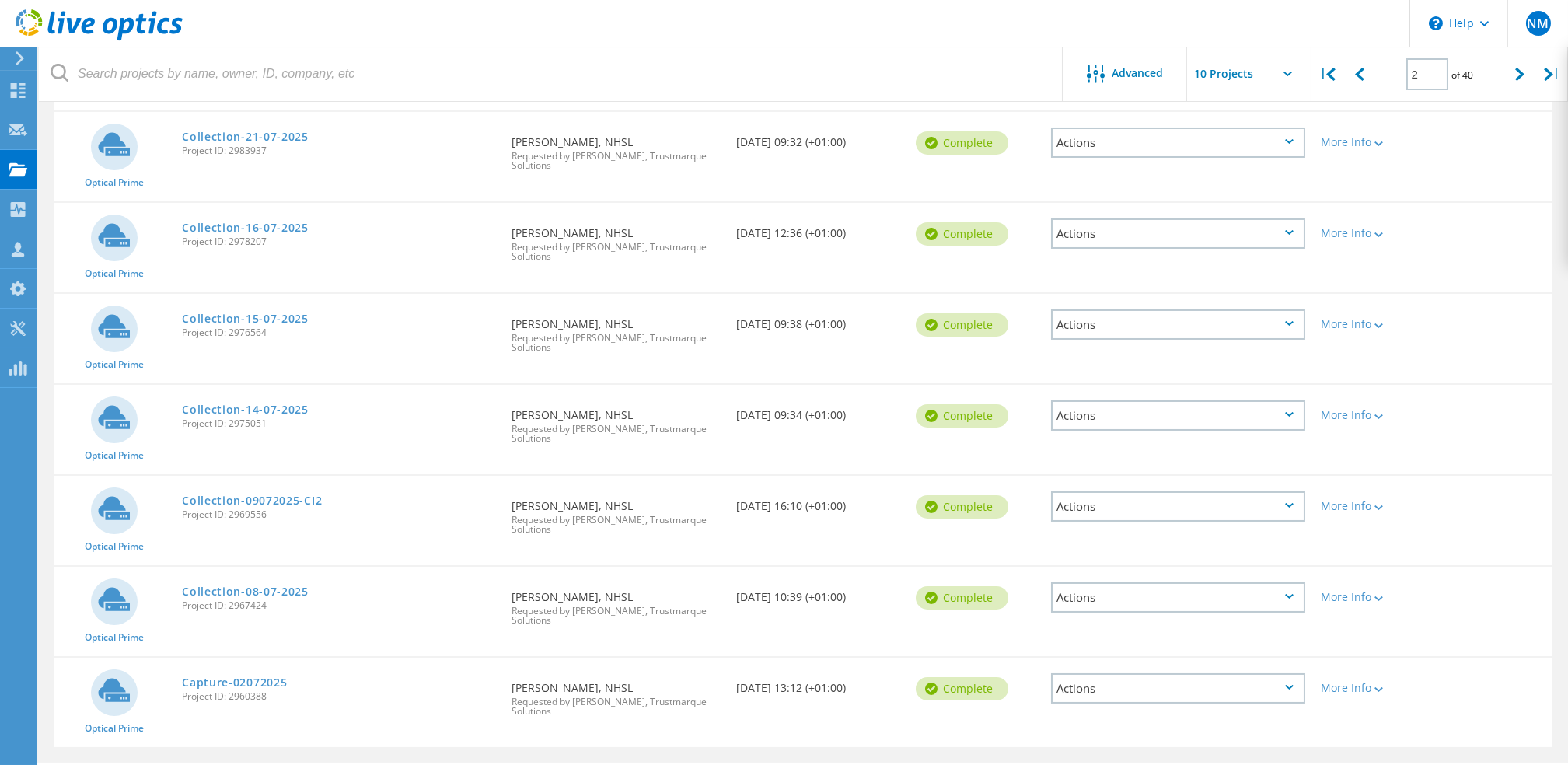
scroll to position [482, 0]
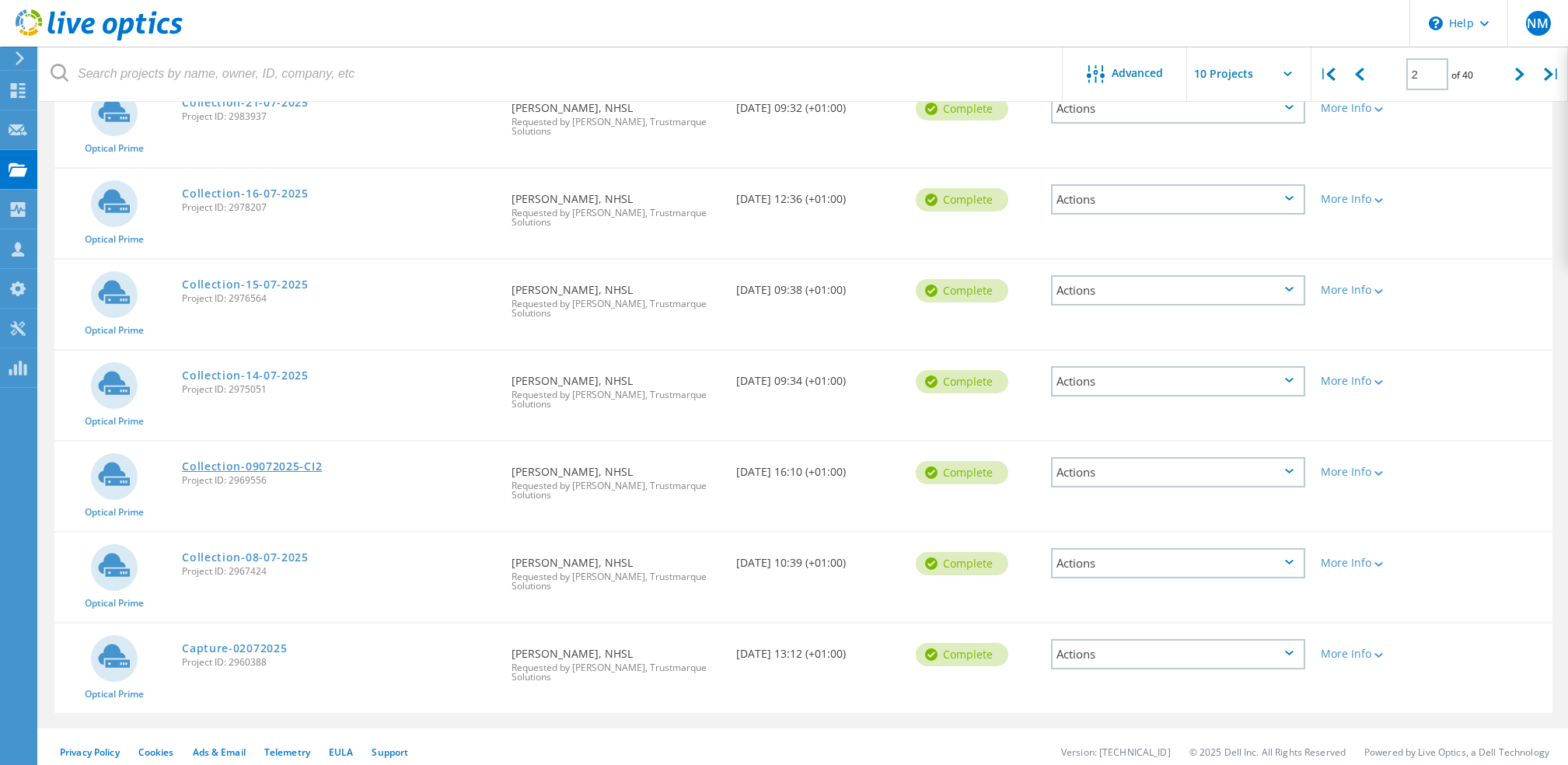
click at [289, 461] on link "Collection-09072025-CI2" at bounding box center [252, 467] width 140 height 11
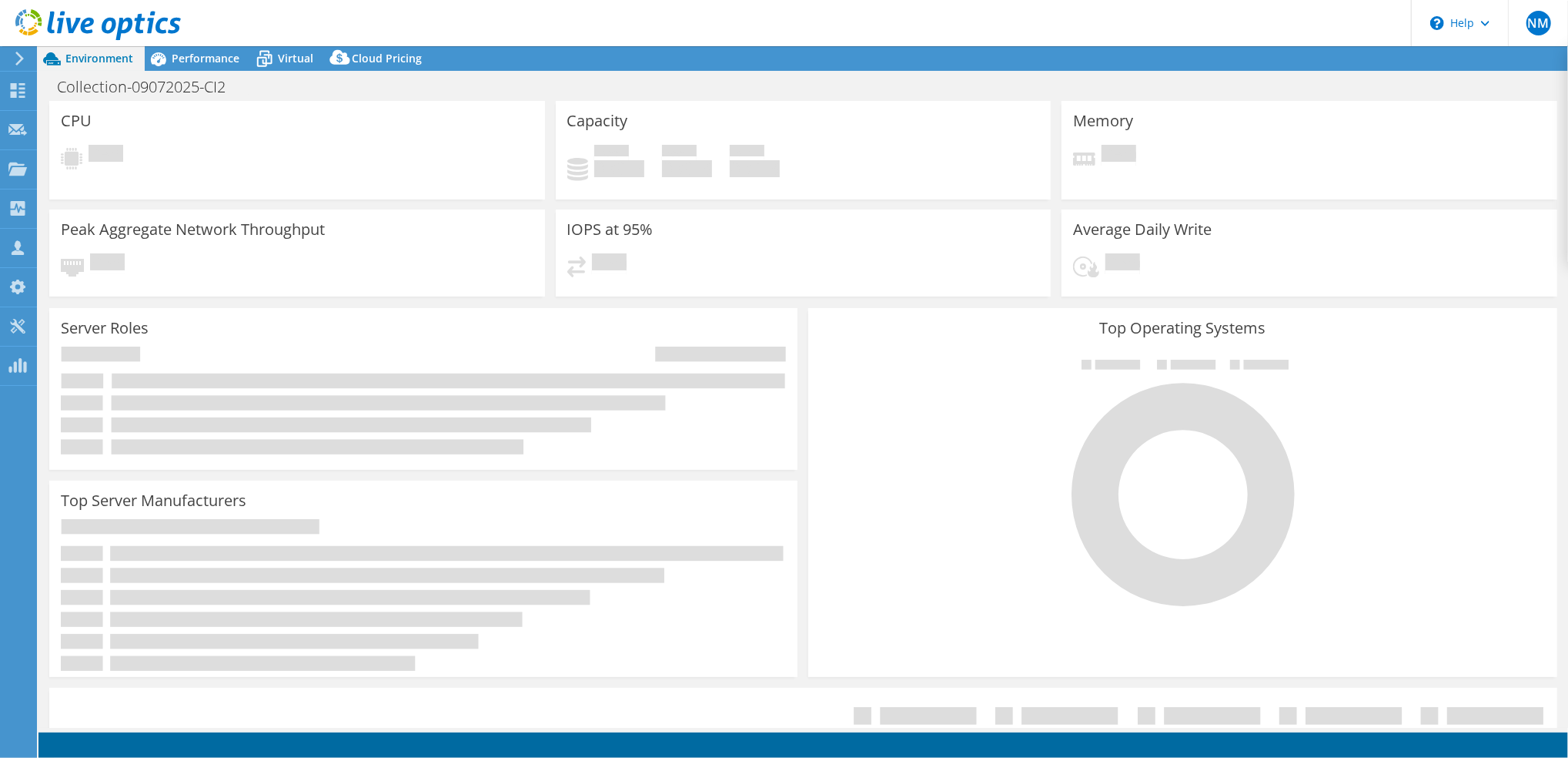
select select "EULondon"
select select "GBP"
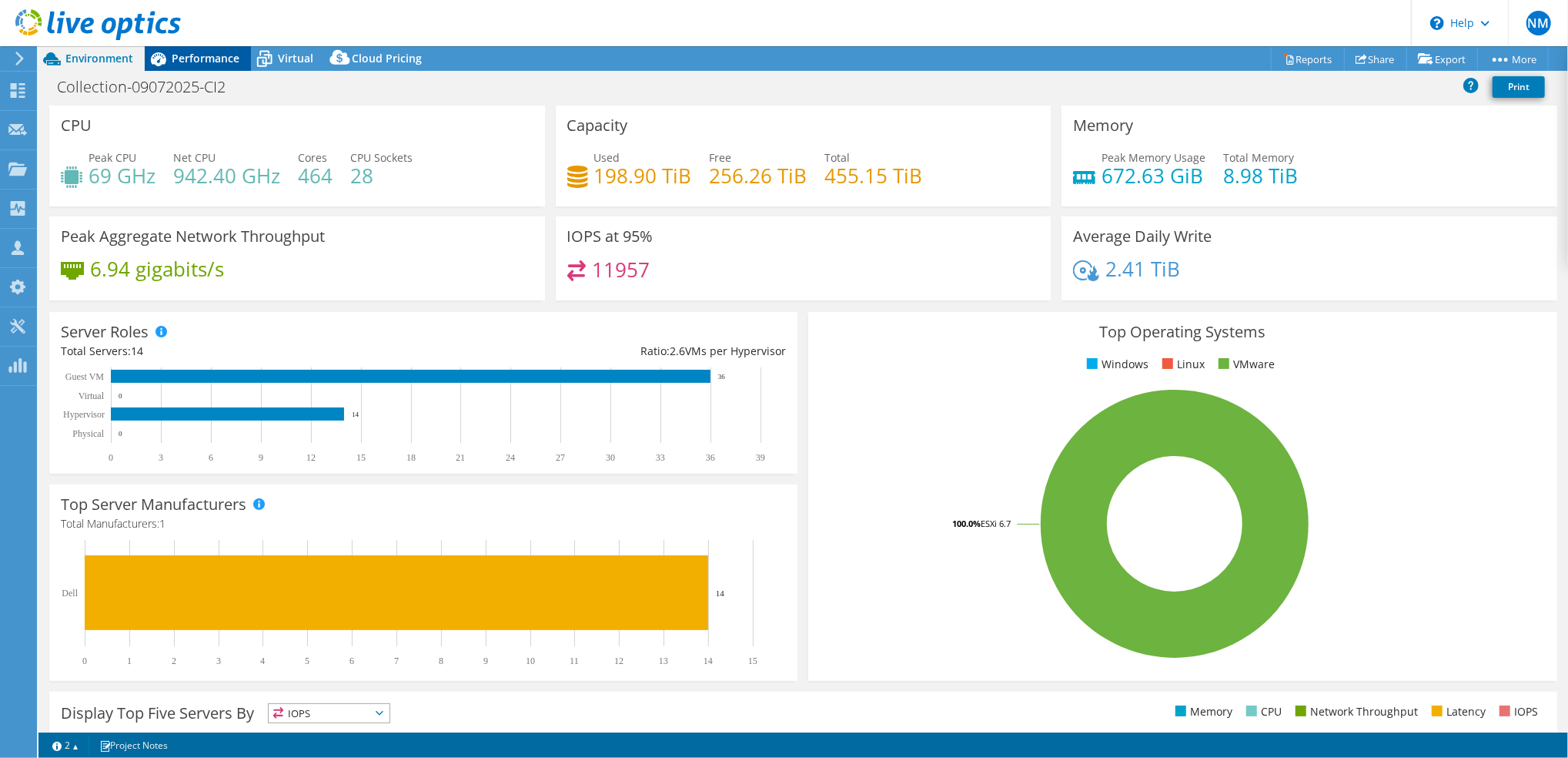
click at [213, 61] on span "Performance" at bounding box center [205, 58] width 68 height 15
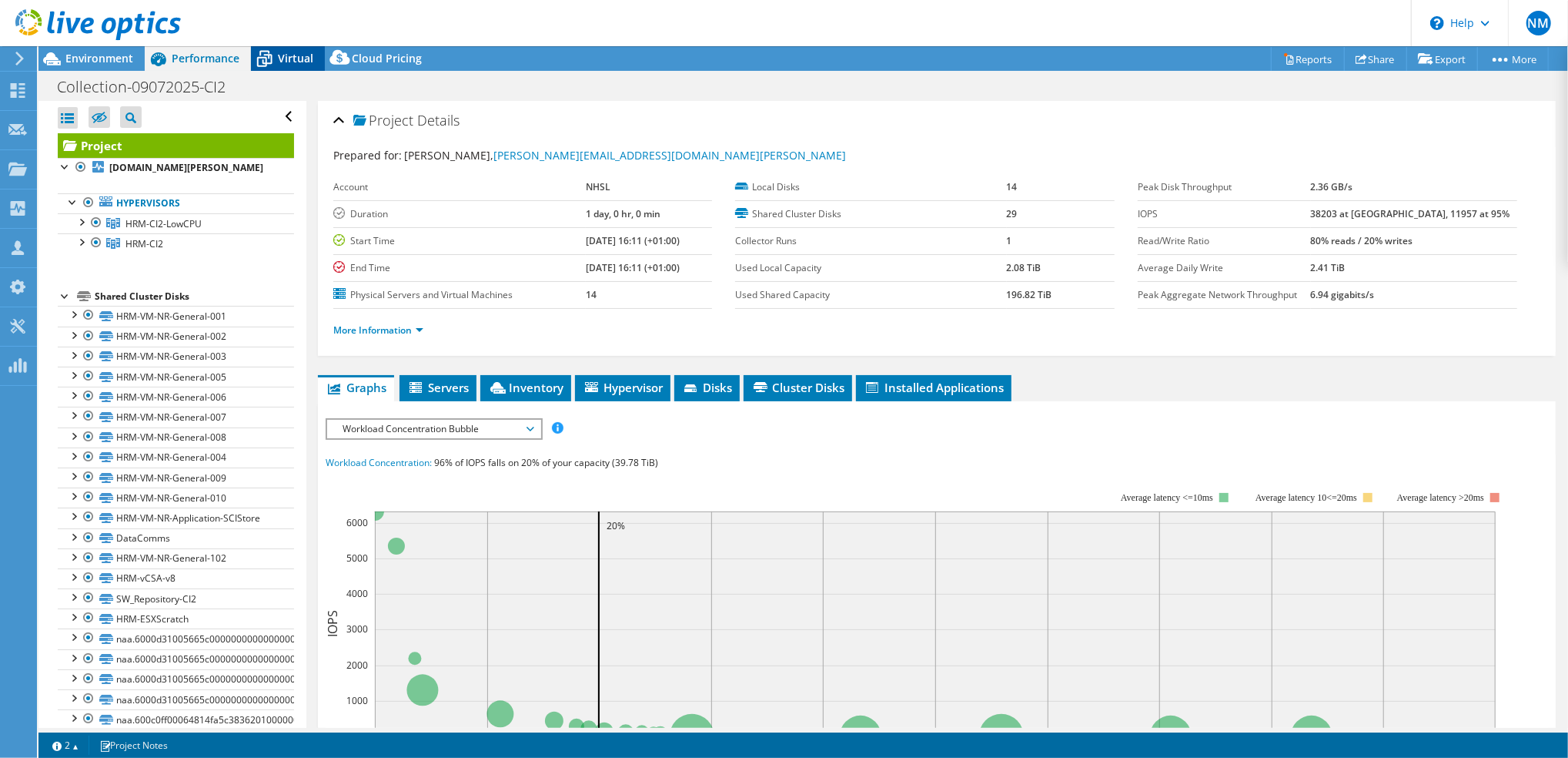
click at [296, 57] on span "Virtual" at bounding box center [295, 58] width 35 height 15
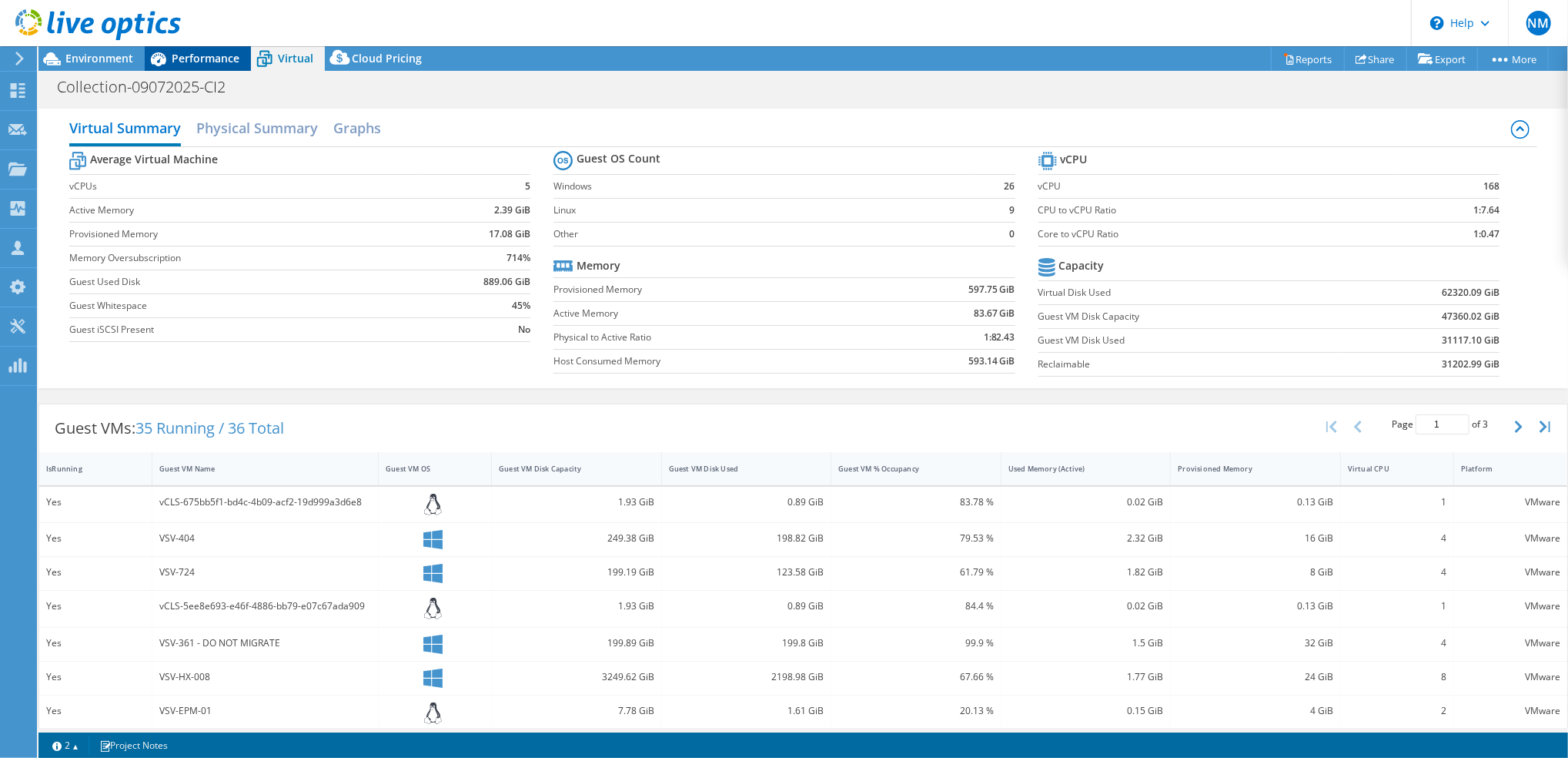
click at [180, 61] on span "Performance" at bounding box center [205, 58] width 68 height 15
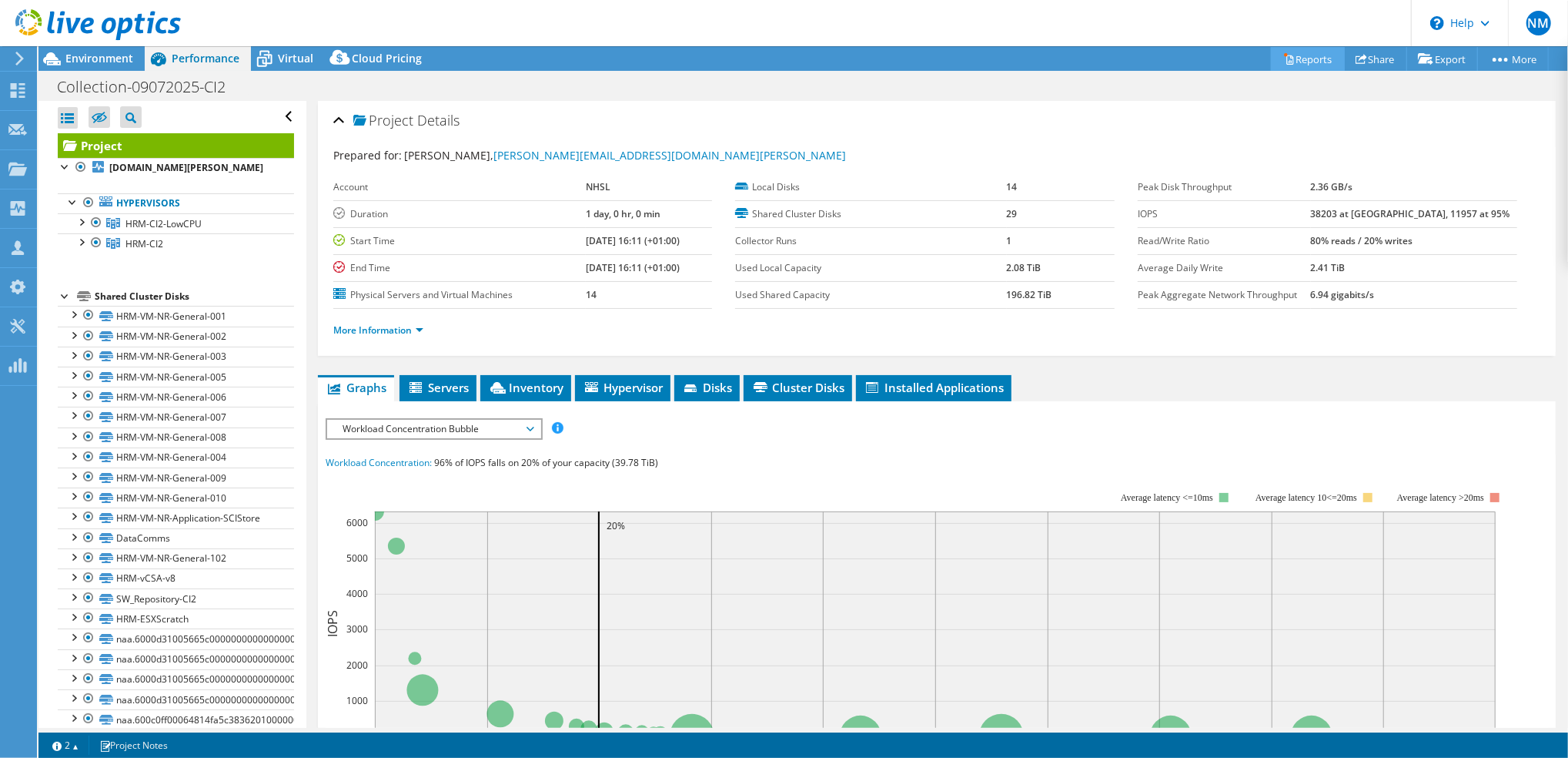
click at [1302, 53] on link "Reports" at bounding box center [1308, 59] width 74 height 24
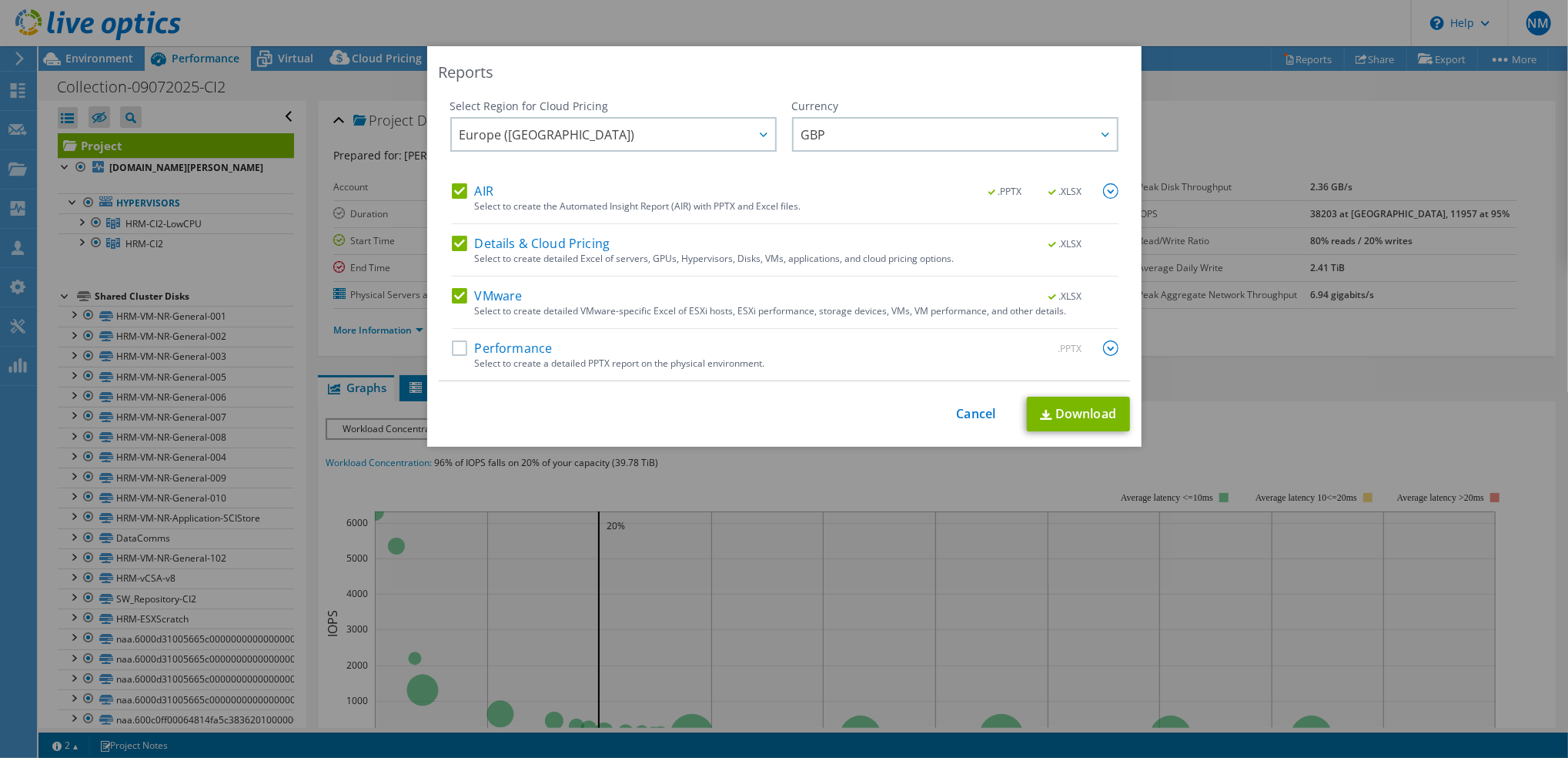
click at [457, 345] on label "Performance" at bounding box center [502, 347] width 101 height 15
click at [0, 0] on input "Performance" at bounding box center [0, 0] width 0 height 0
click at [1106, 341] on img at bounding box center [1110, 347] width 15 height 15
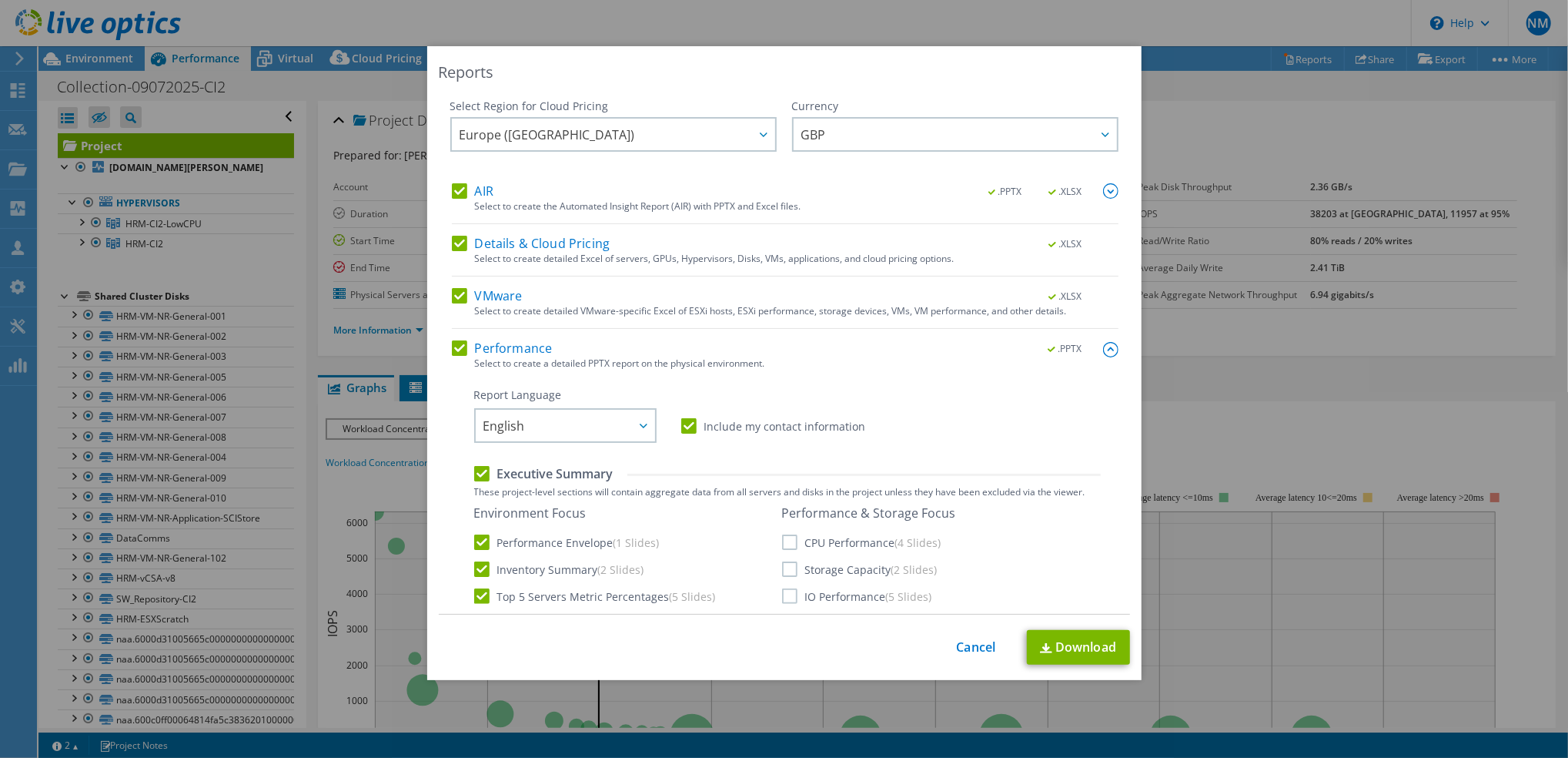
click at [794, 539] on label "CPU Performance (4 Slides)" at bounding box center [862, 541] width 160 height 15
click at [0, 0] on input "CPU Performance (4 Slides)" at bounding box center [0, 0] width 0 height 0
click at [782, 575] on label "Storage Capacity (2 Slides)" at bounding box center [860, 568] width 156 height 15
click at [0, 0] on input "Storage Capacity (2 Slides)" at bounding box center [0, 0] width 0 height 0
click at [789, 592] on label "IO Performance (5 Slides)" at bounding box center [857, 596] width 150 height 15
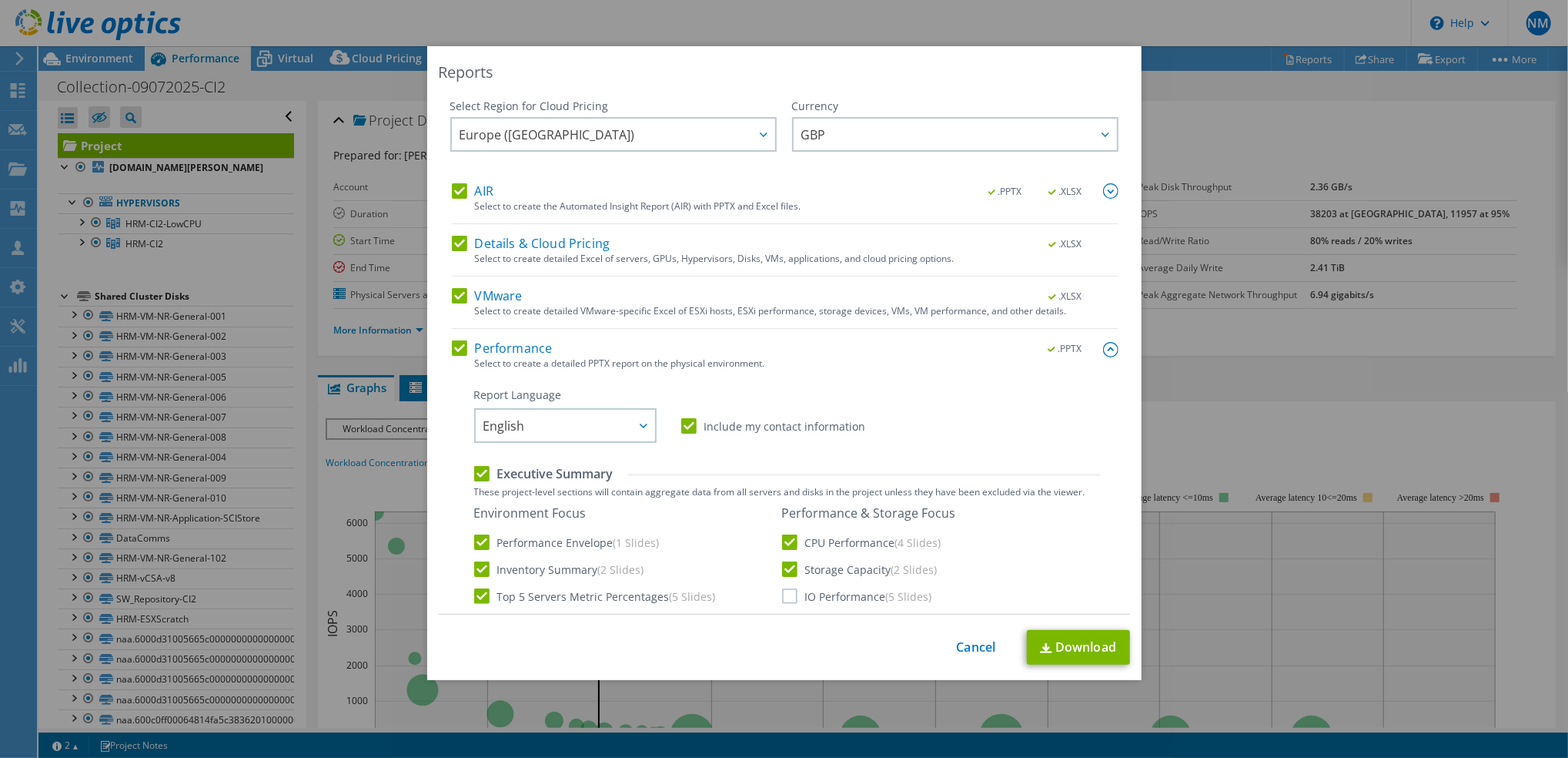
click at [0, 0] on input "IO Performance (5 Slides)" at bounding box center [0, 0] width 0 height 0
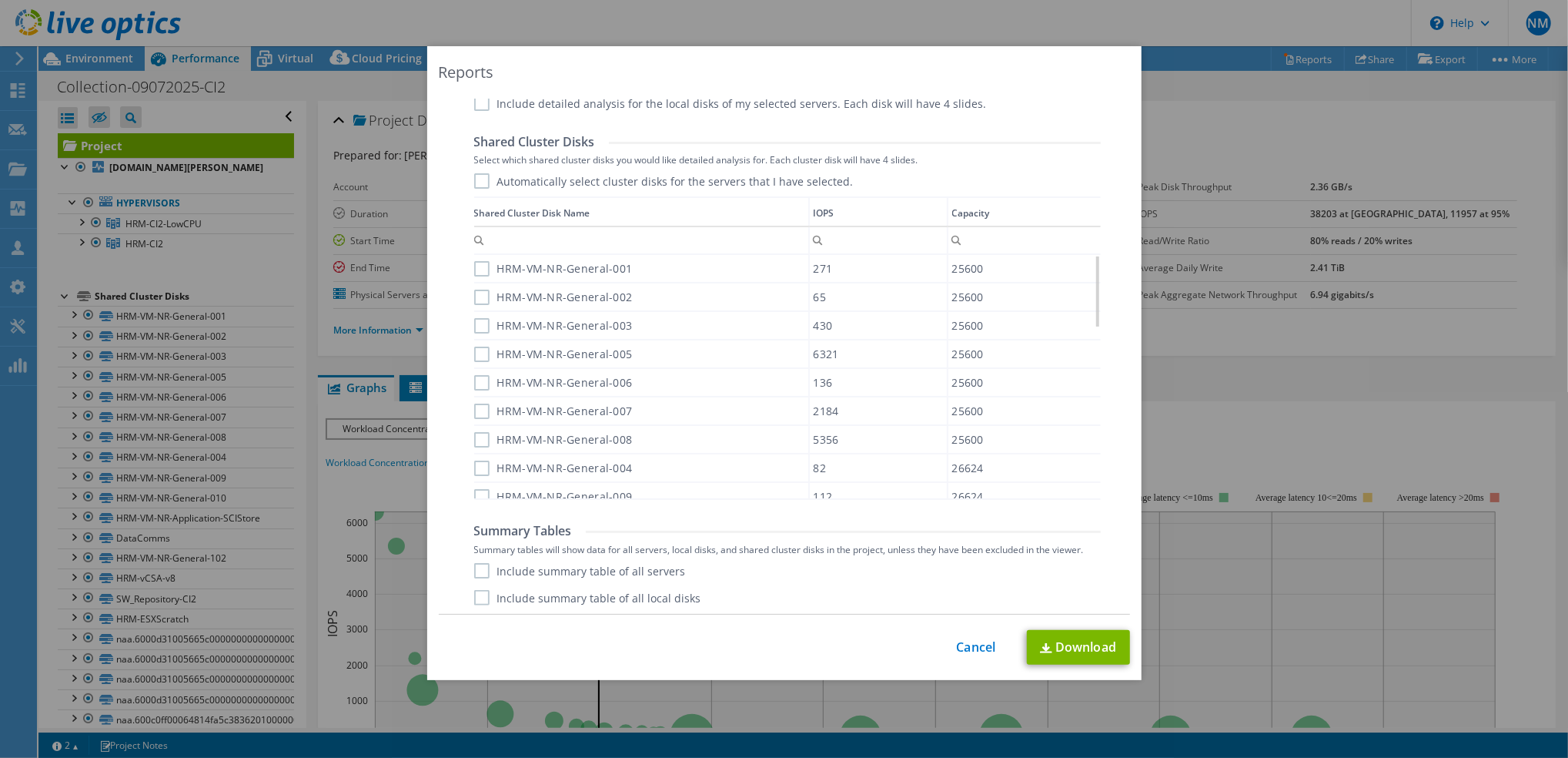
scroll to position [952, 0]
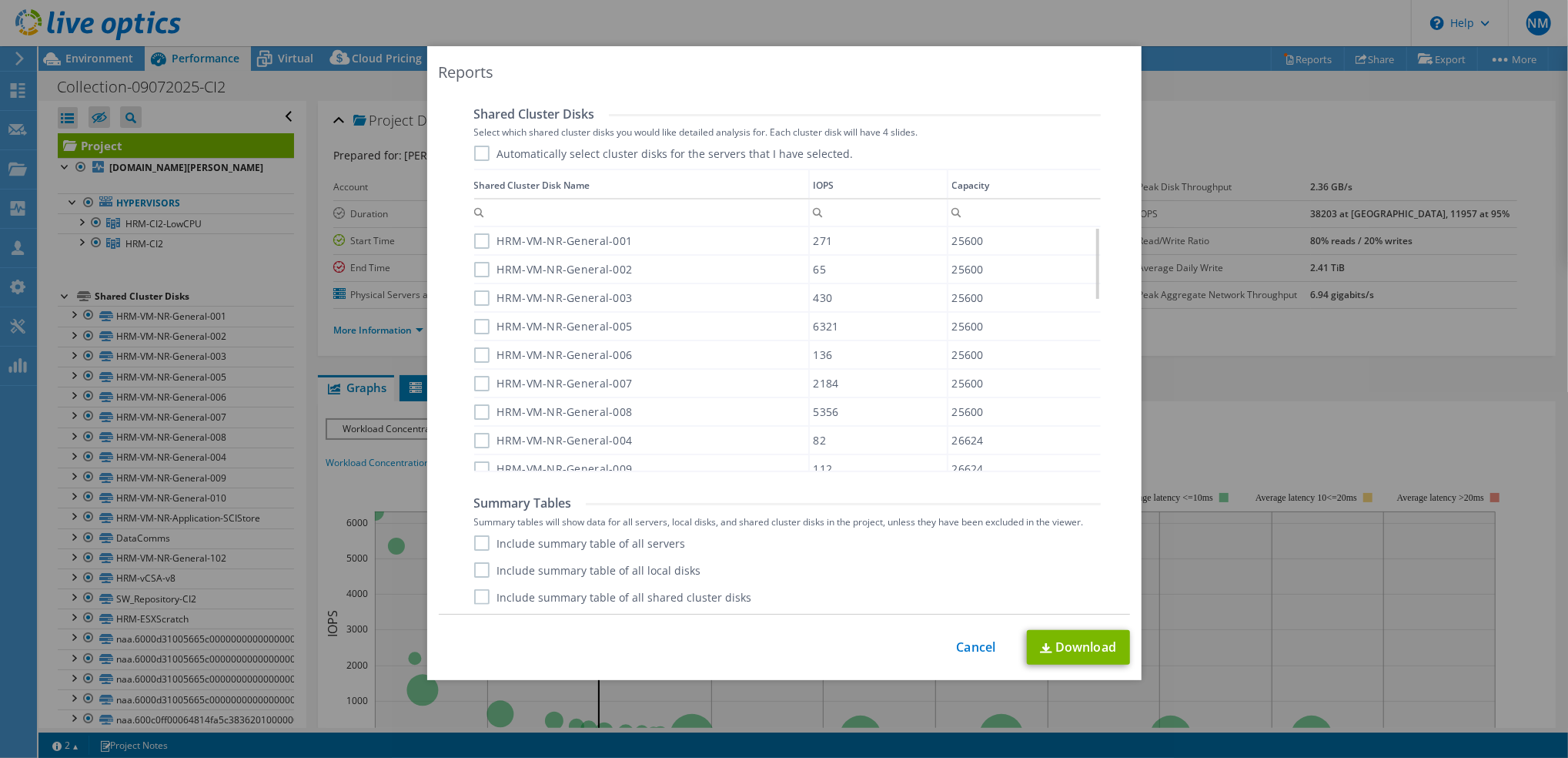
click at [622, 538] on label "Include summary table of all servers" at bounding box center [580, 542] width 212 height 15
click at [0, 0] on input "Include summary table of all servers" at bounding box center [0, 0] width 0 height 0
click at [1057, 632] on link "Download" at bounding box center [1079, 647] width 103 height 34
click at [971, 646] on link "Cancel" at bounding box center [976, 647] width 39 height 15
